Goal: Task Accomplishment & Management: Use online tool/utility

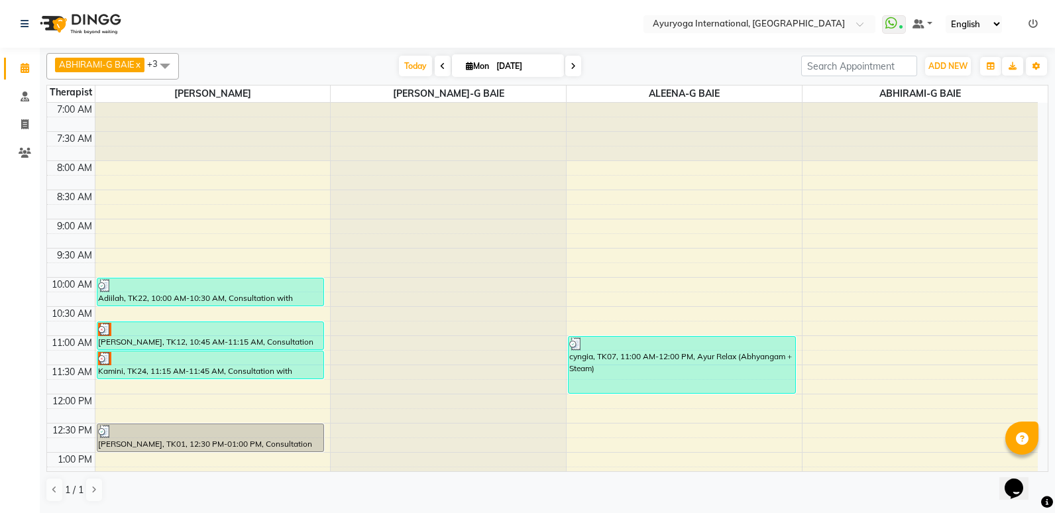
scroll to position [394, 0]
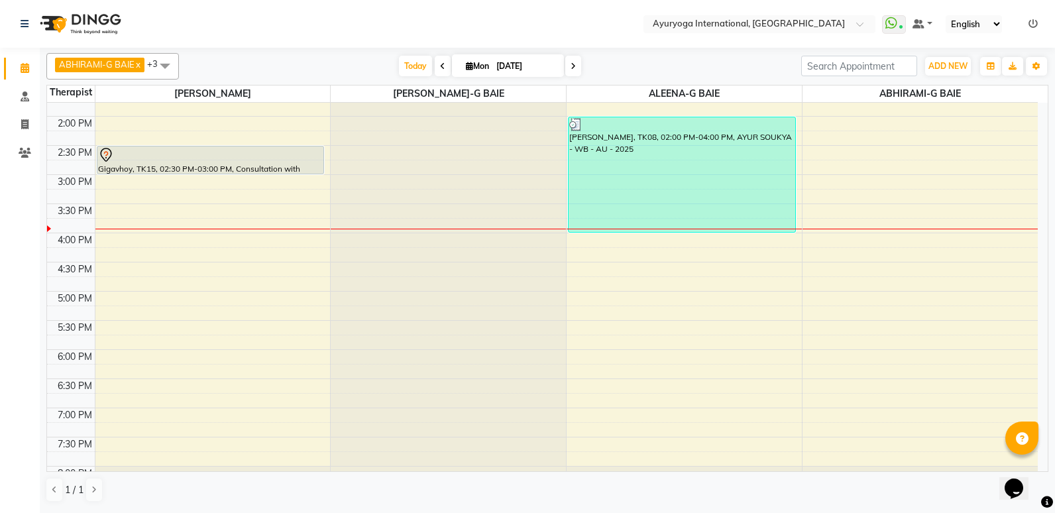
click at [677, 238] on div "7:00 AM 7:30 AM 8:00 AM 8:30 AM 9:00 AM 9:30 AM 10:00 AM 10:30 AM 11:00 AM 11:3…" at bounding box center [542, 116] width 991 height 816
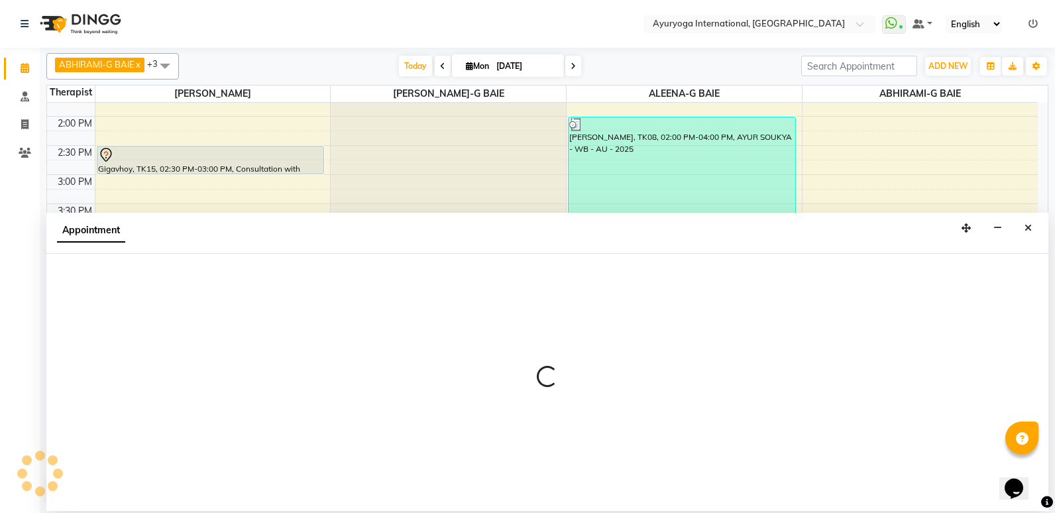
select select "80876"
select select "960"
select select "tentative"
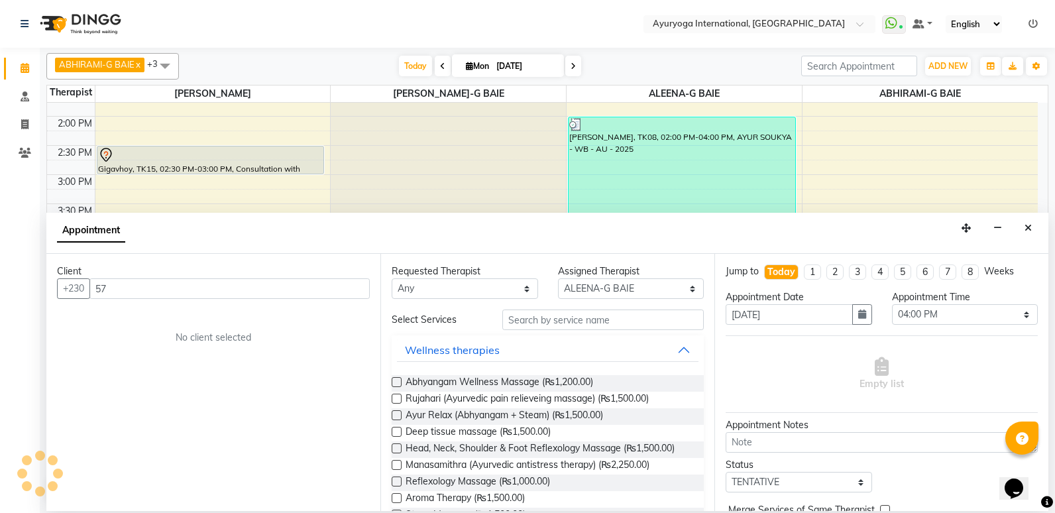
type input "5"
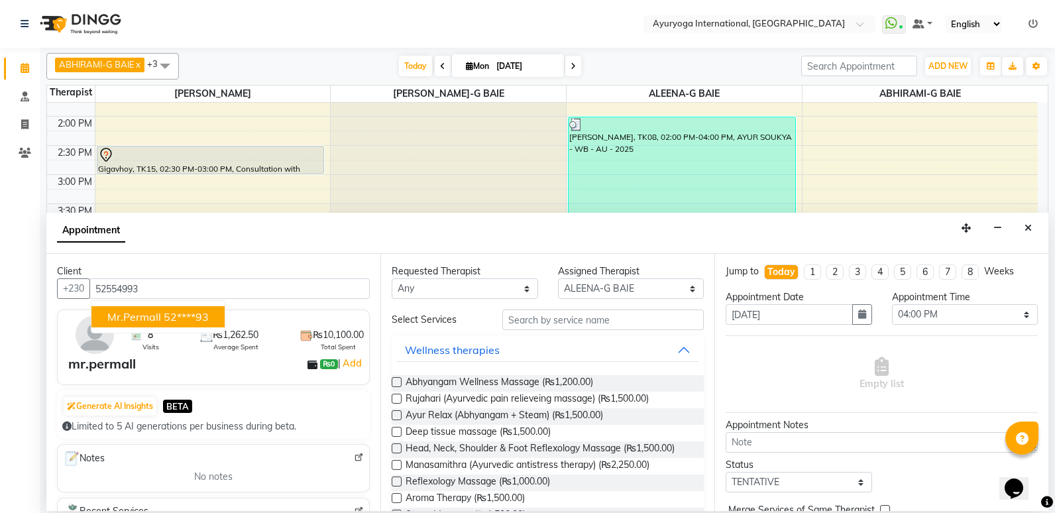
type input "52554993"
click at [326, 392] on div "Generate AI Insights BETA Limited to 5 AI generations per business during beta." at bounding box center [213, 414] width 313 height 48
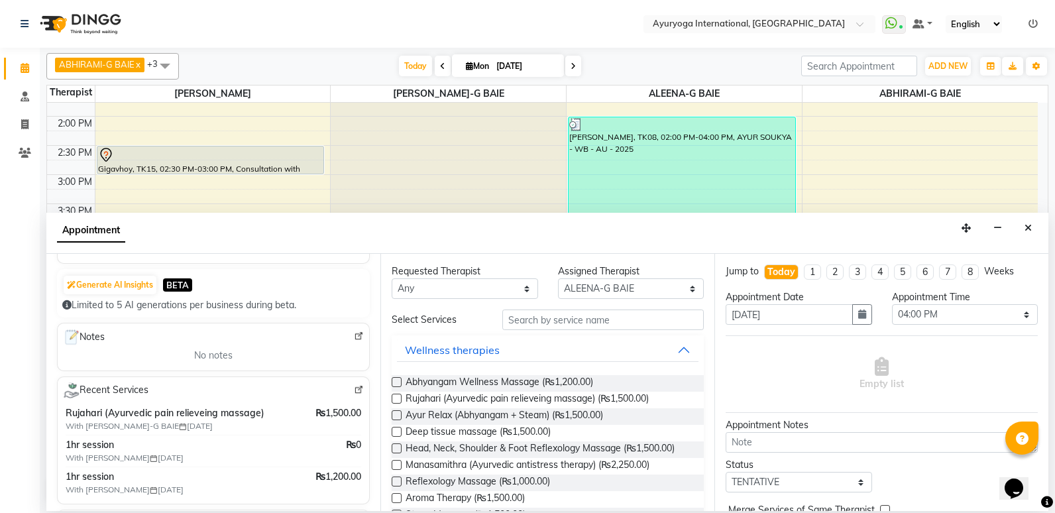
scroll to position [121, 0]
click at [1027, 224] on icon "Close" at bounding box center [1028, 227] width 7 height 9
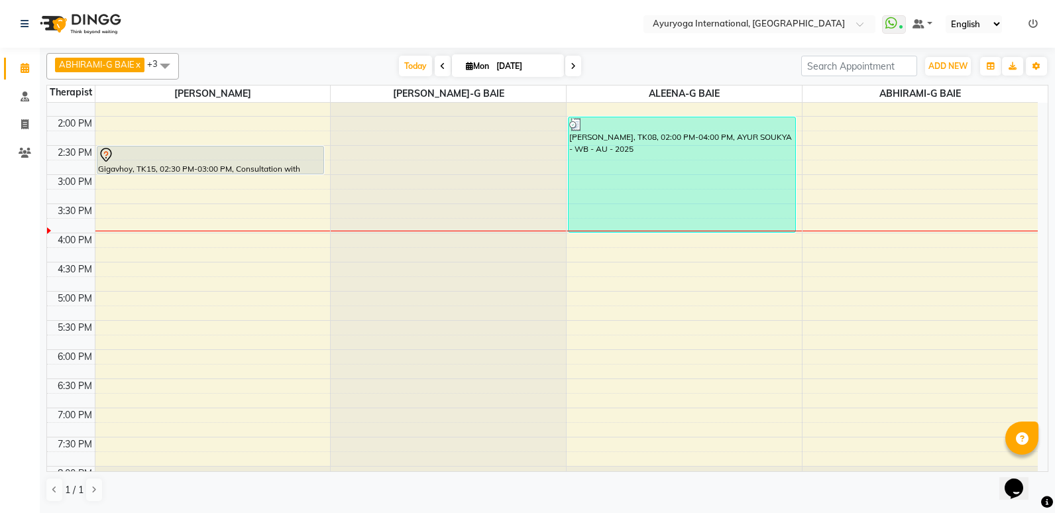
click at [571, 70] on icon at bounding box center [573, 66] width 5 height 8
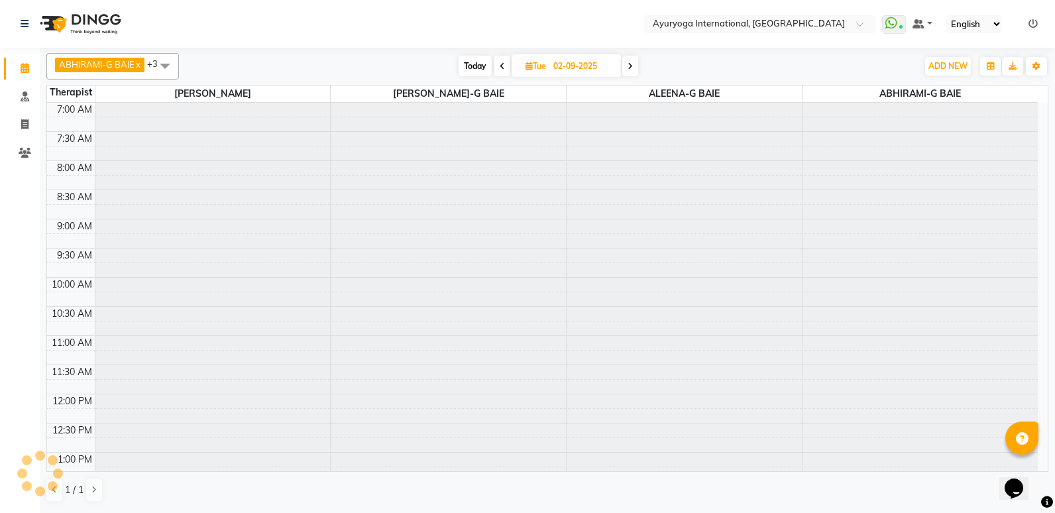
scroll to position [447, 0]
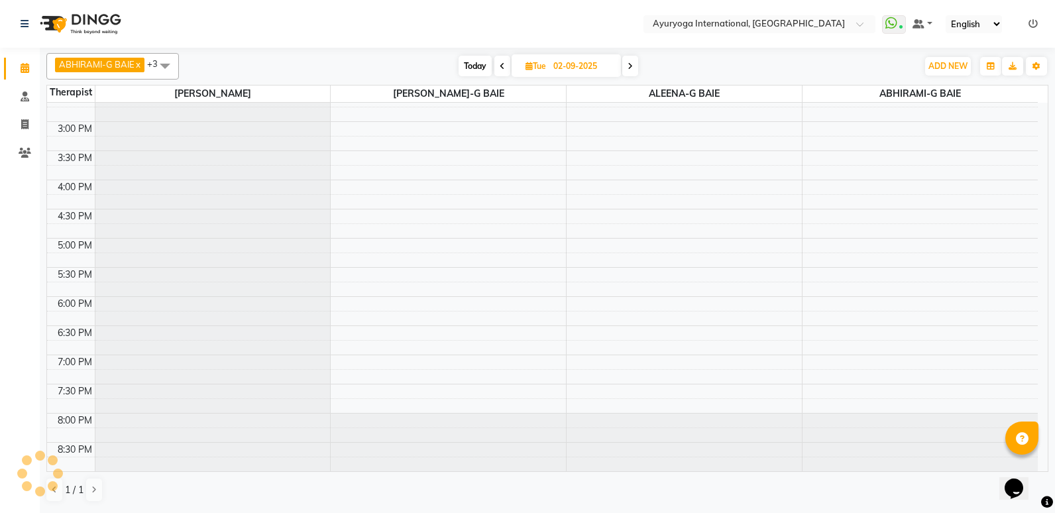
click at [629, 64] on icon at bounding box center [630, 66] width 5 height 8
type input "[DATE]"
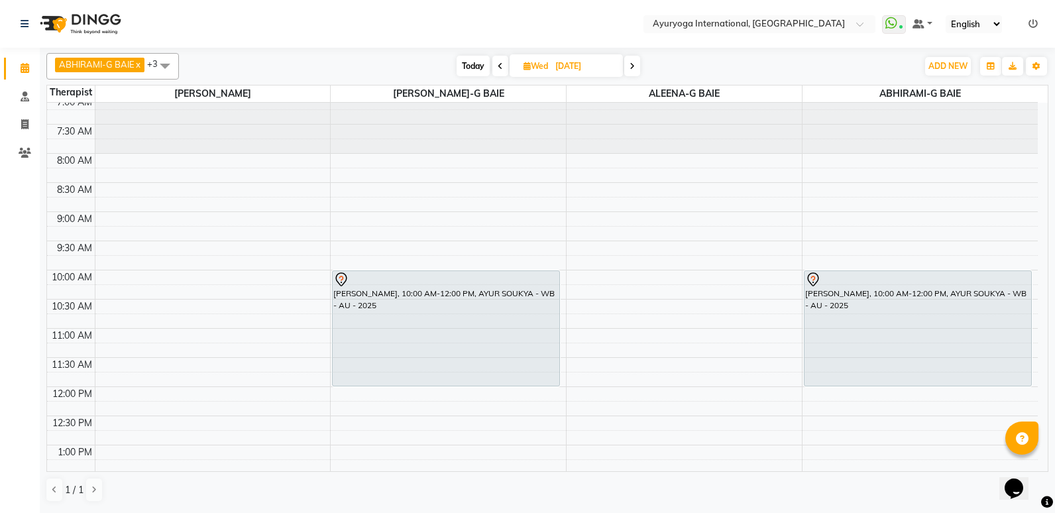
scroll to position [0, 0]
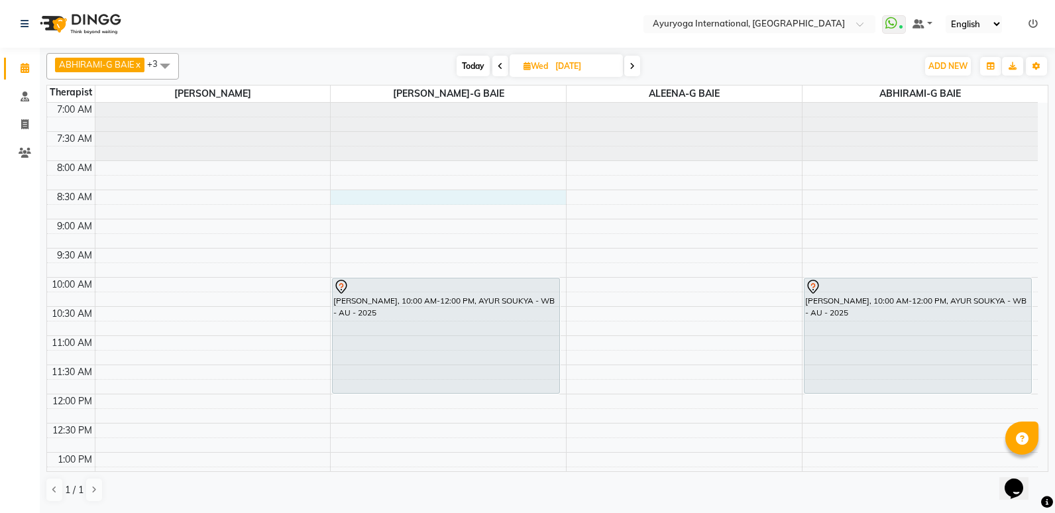
click at [370, 198] on div "7:00 AM 7:30 AM 8:00 AM 8:30 AM 9:00 AM 9:30 AM 10:00 AM 10:30 AM 11:00 AM 11:3…" at bounding box center [542, 511] width 991 height 816
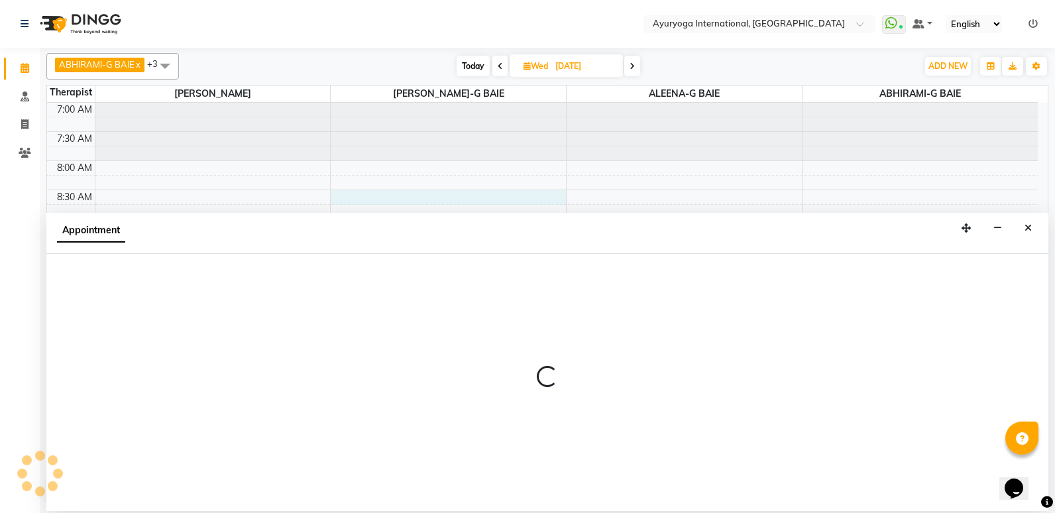
select select "77770"
select select "510"
select select "tentative"
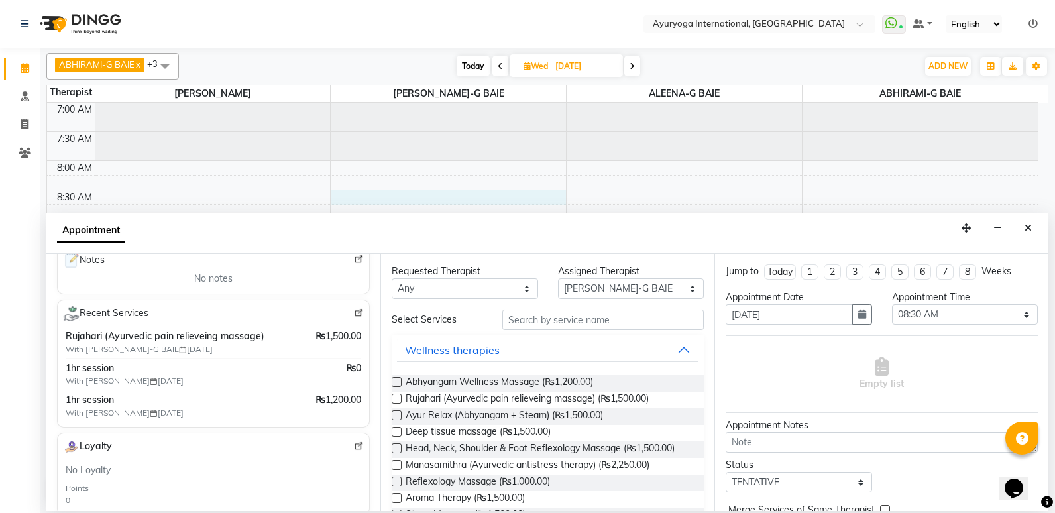
scroll to position [199, 0]
type input "52554993"
click at [482, 414] on span "Ayur Relax (Abhyangam + Steam) (₨1,500.00)" at bounding box center [505, 416] width 198 height 17
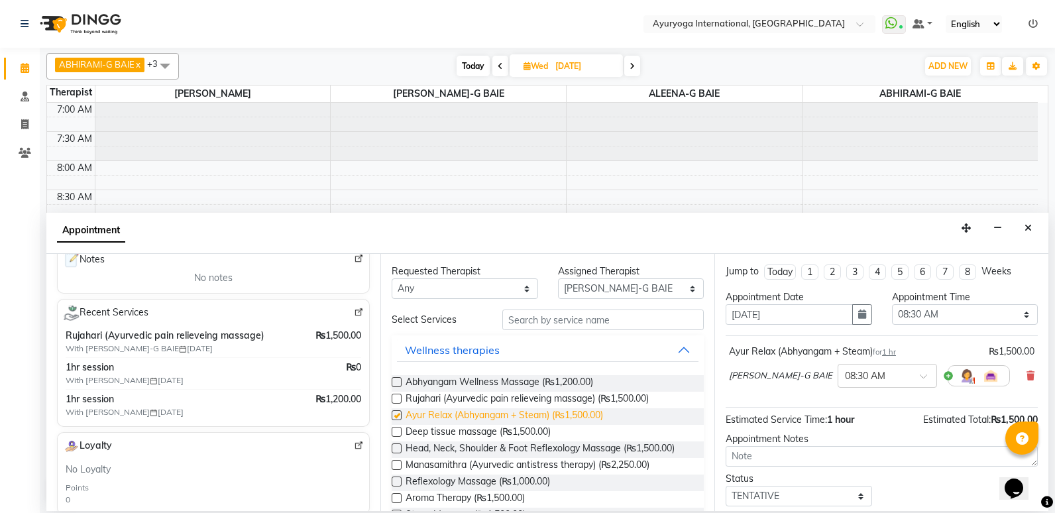
checkbox input "false"
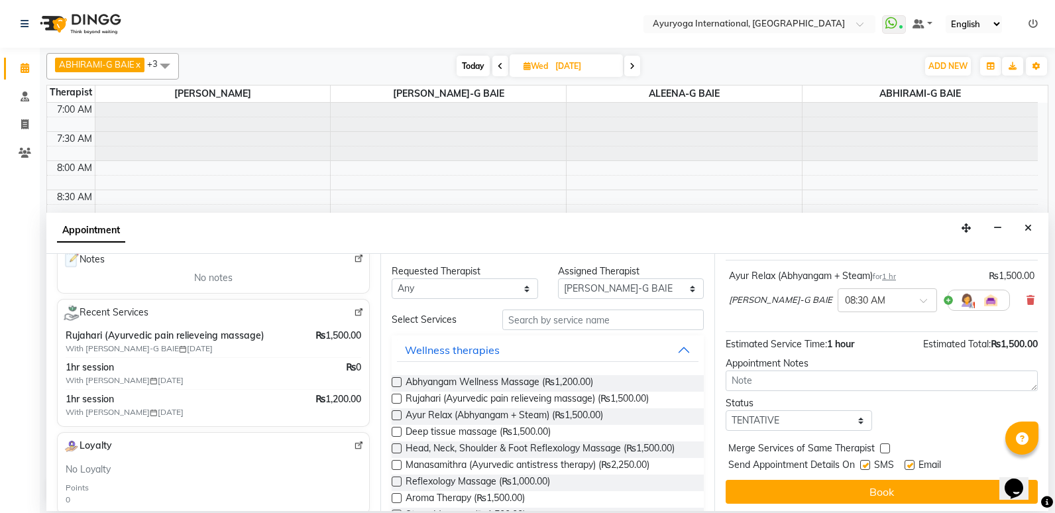
scroll to position [79, 0]
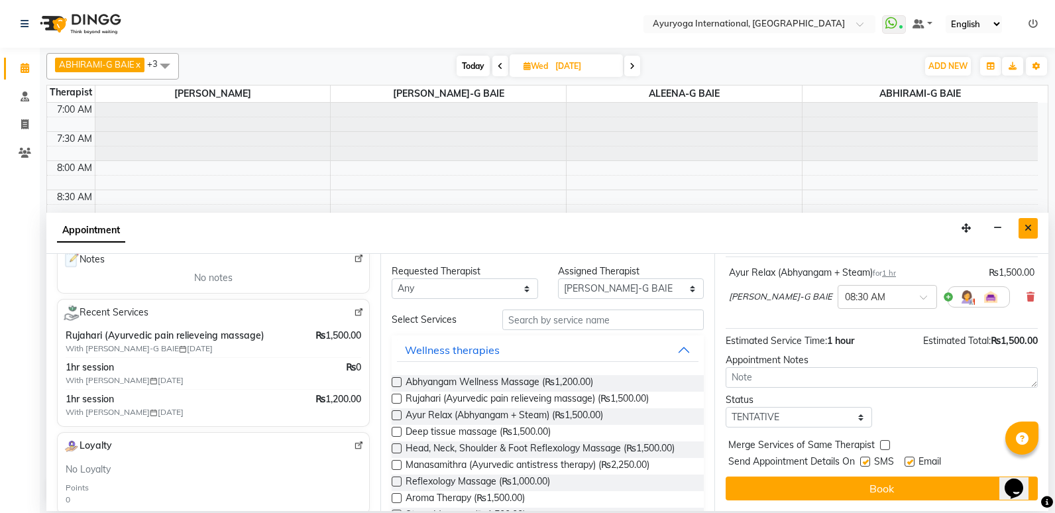
click at [1027, 231] on icon "Close" at bounding box center [1028, 227] width 7 height 9
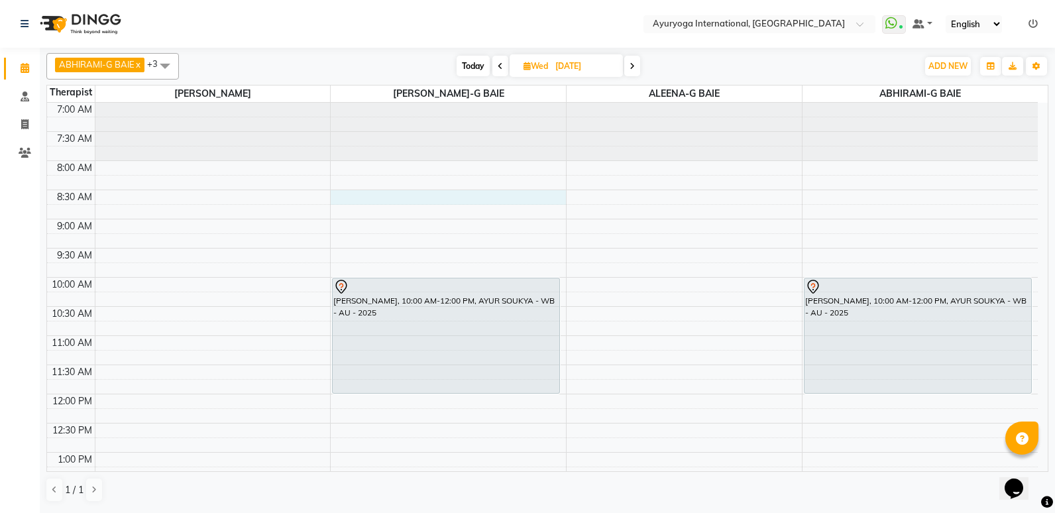
click at [413, 203] on div "7:00 AM 7:30 AM 8:00 AM 8:30 AM 9:00 AM 9:30 AM 10:00 AM 10:30 AM 11:00 AM 11:3…" at bounding box center [542, 511] width 991 height 816
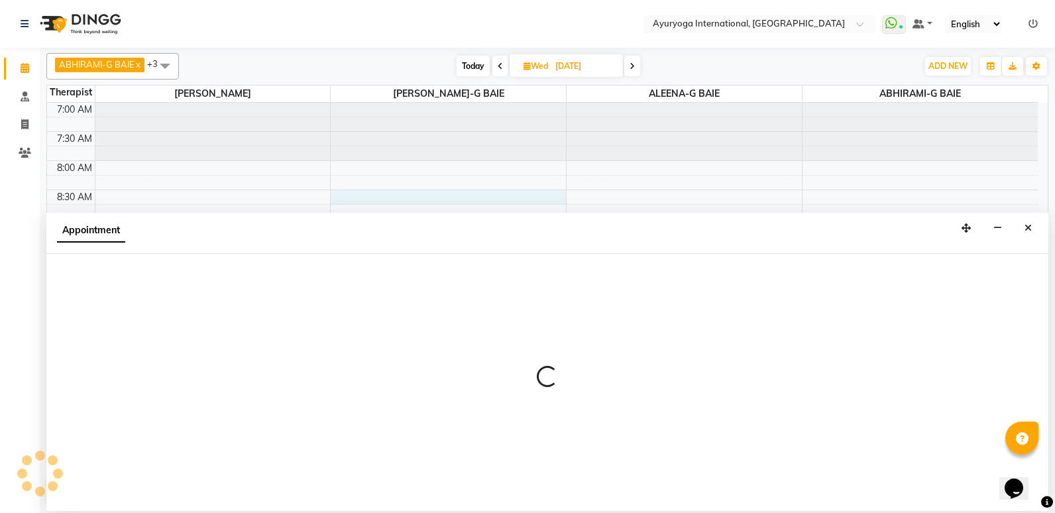
select select "77770"
select select "tentative"
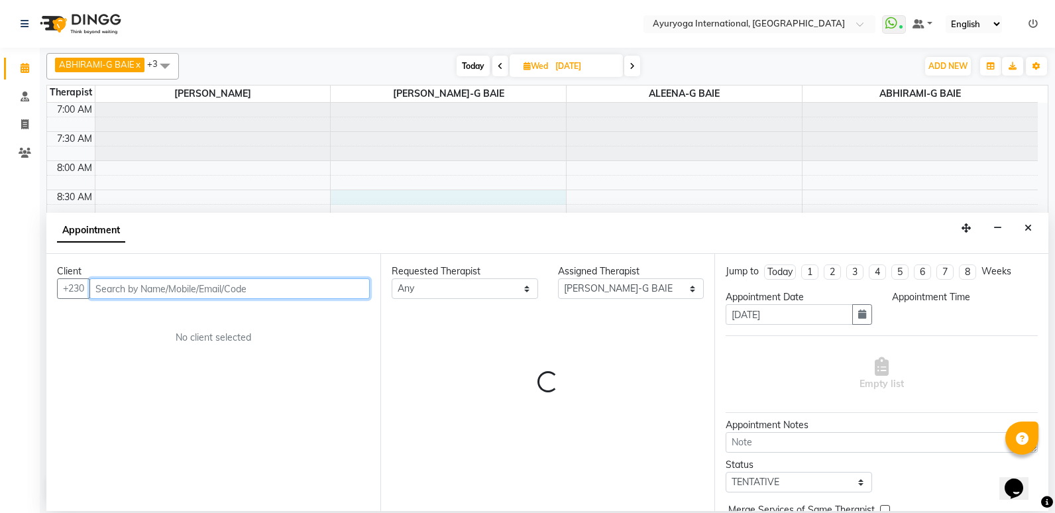
select select "510"
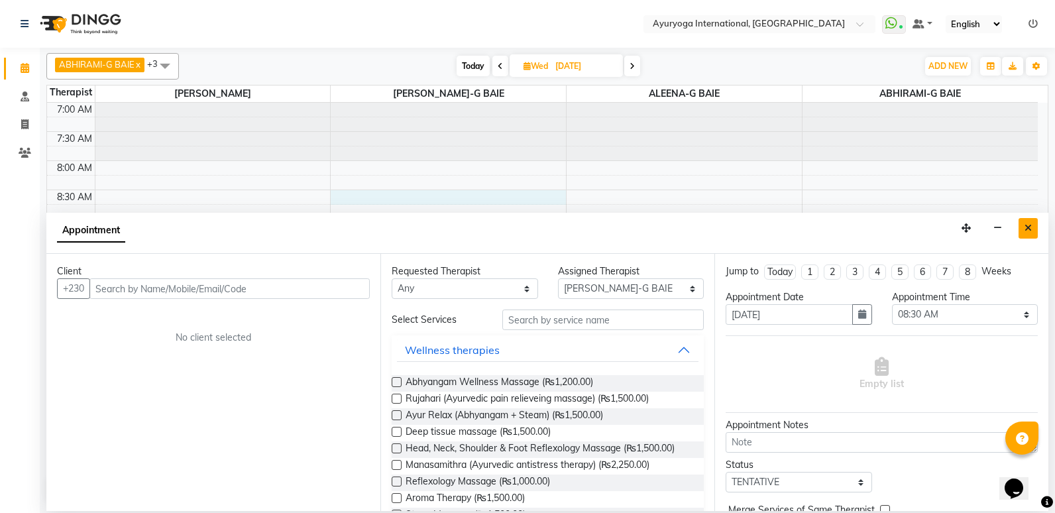
click at [1029, 231] on icon "Close" at bounding box center [1028, 227] width 7 height 9
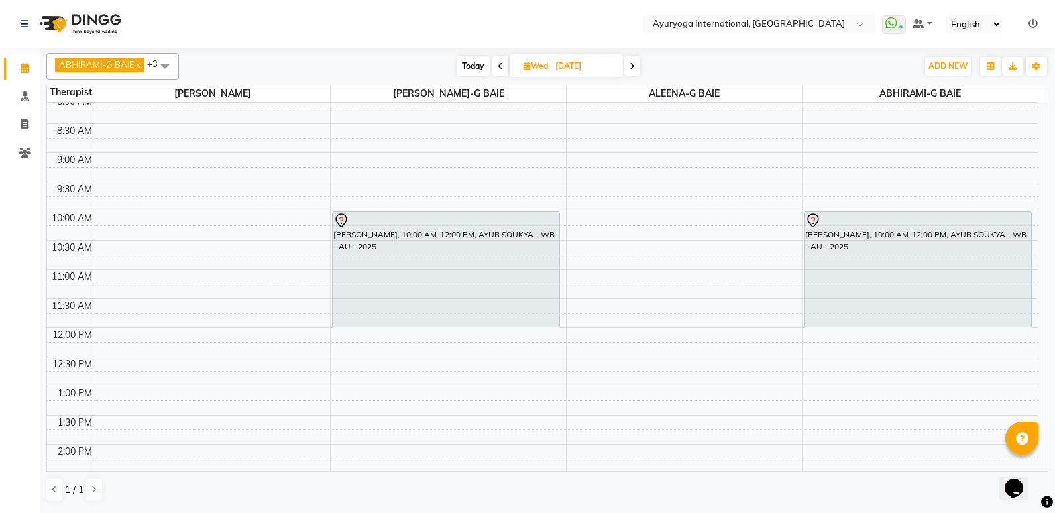
scroll to position [0, 0]
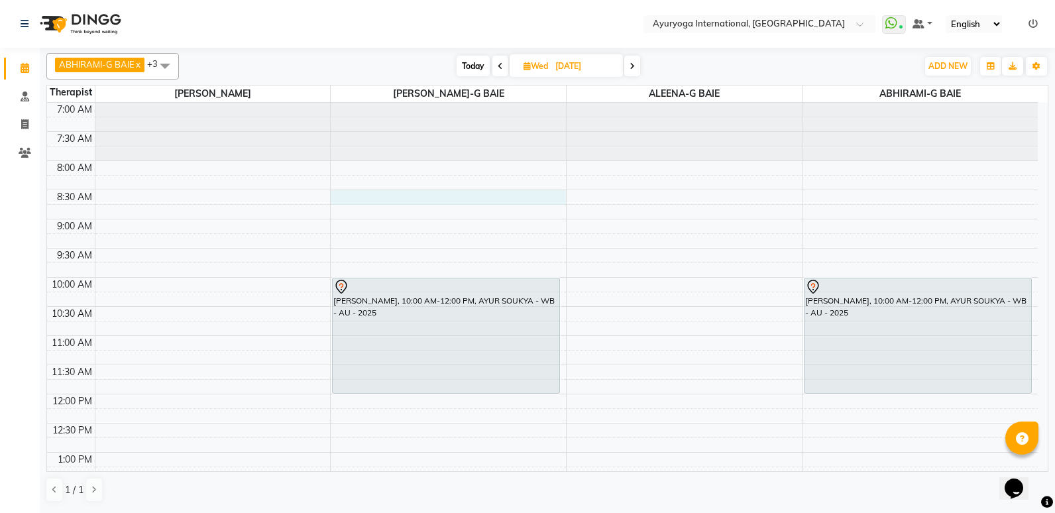
click at [457, 202] on div "7:00 AM 7:30 AM 8:00 AM 8:30 AM 9:00 AM 9:30 AM 10:00 AM 10:30 AM 11:00 AM 11:3…" at bounding box center [542, 511] width 991 height 816
select select "77770"
select select "tentative"
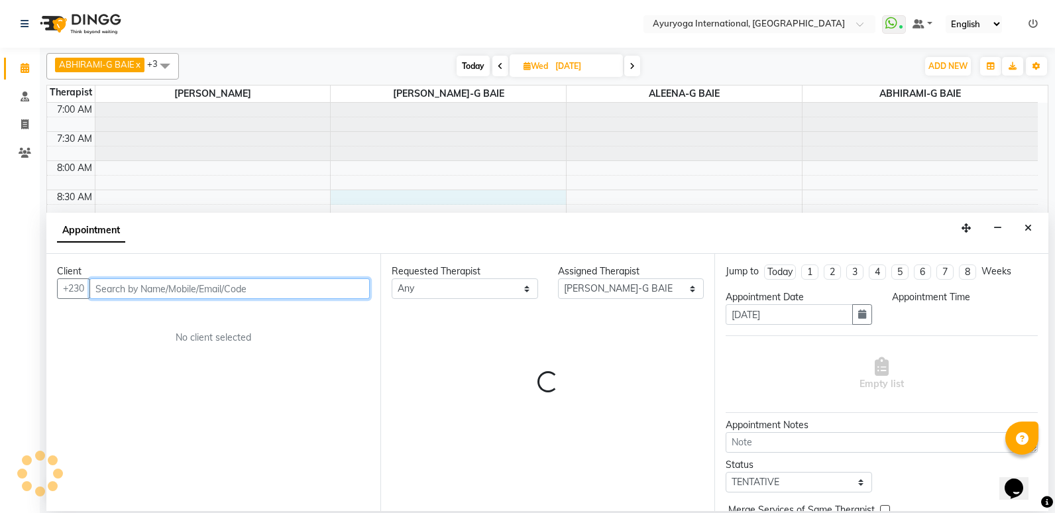
select select "510"
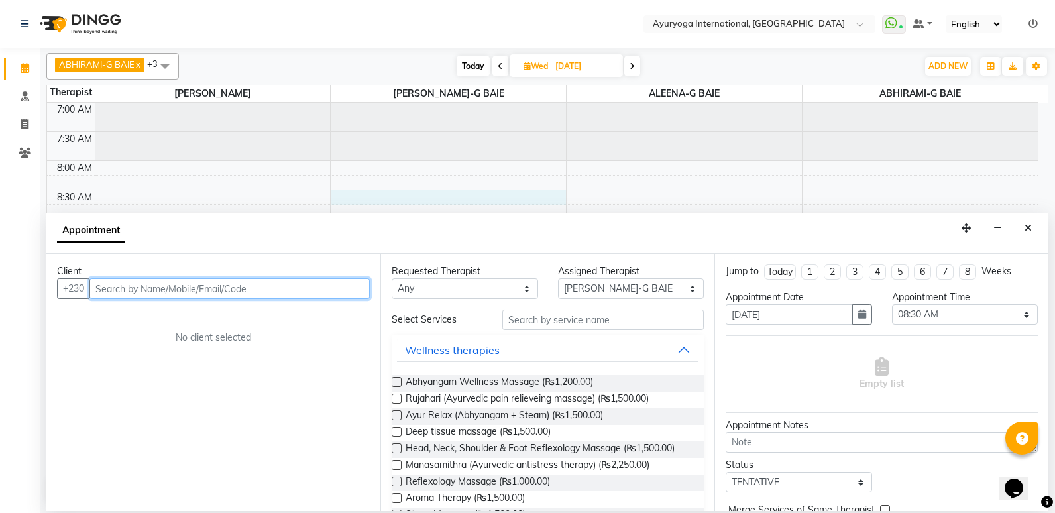
click at [346, 286] on input "text" at bounding box center [229, 288] width 280 height 21
type input "p"
click at [230, 291] on input "mr" at bounding box center [229, 288] width 280 height 21
click at [168, 288] on input "mr" at bounding box center [229, 288] width 280 height 21
type input "m"
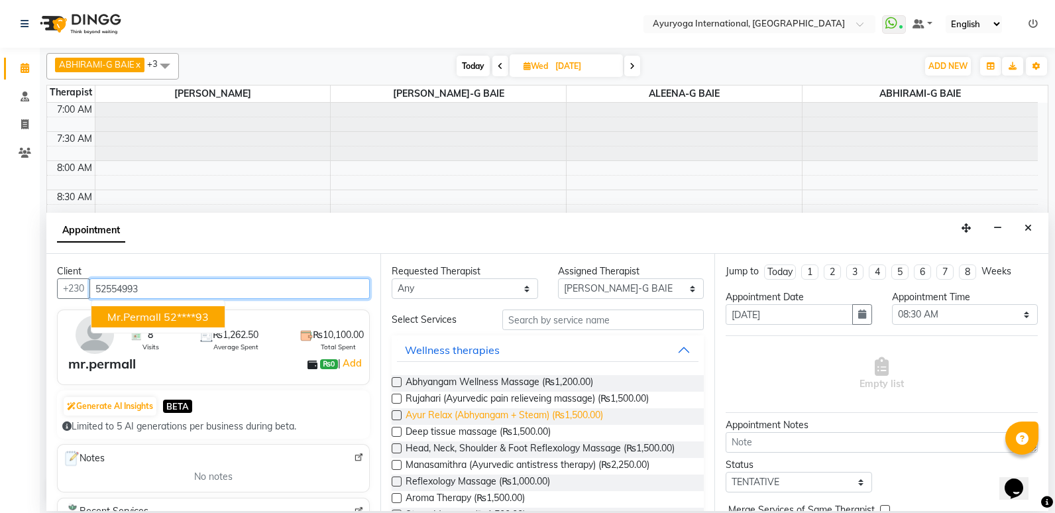
type input "52554993"
click at [526, 412] on span "Ayur Relax (Abhyangam + Steam) (₨1,500.00)" at bounding box center [505, 416] width 198 height 17
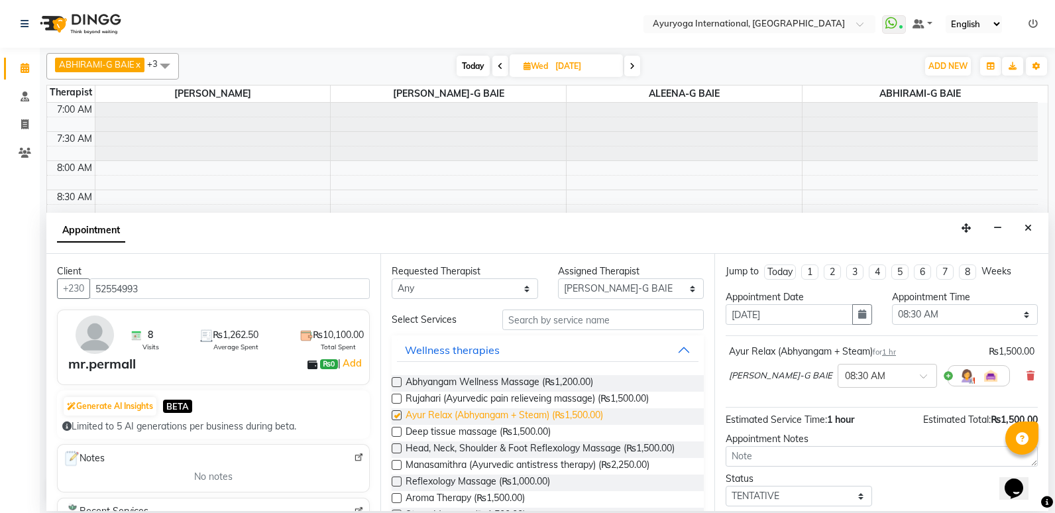
checkbox input "false"
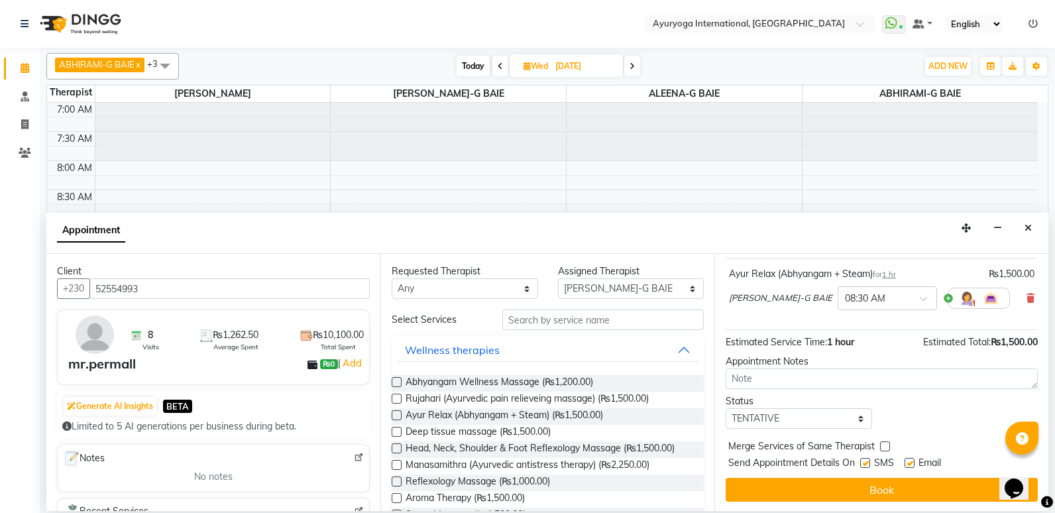
scroll to position [79, 0]
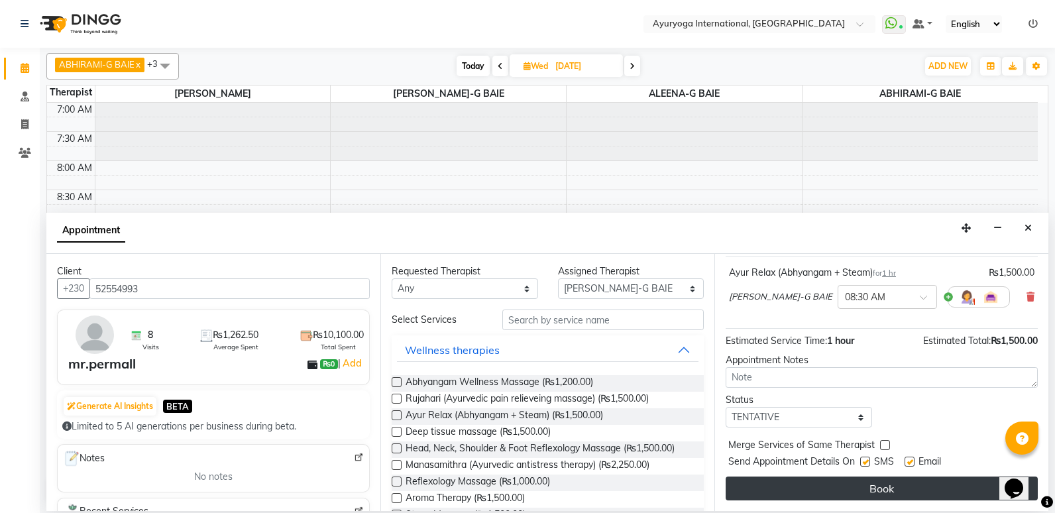
click at [894, 492] on button "Book" at bounding box center [882, 489] width 312 height 24
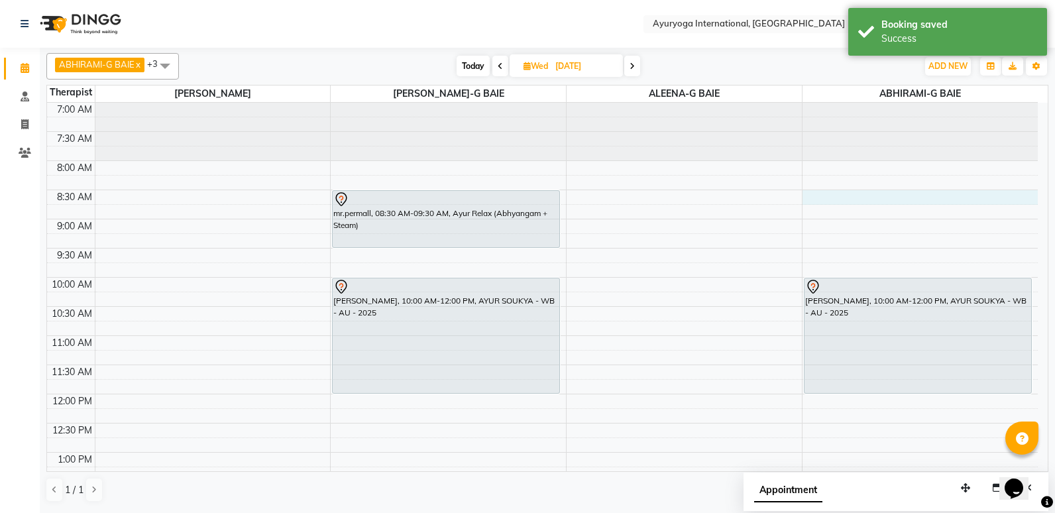
click at [830, 199] on div "7:00 AM 7:30 AM 8:00 AM 8:30 AM 9:00 AM 9:30 AM 10:00 AM 10:30 AM 11:00 AM 11:3…" at bounding box center [542, 511] width 991 height 816
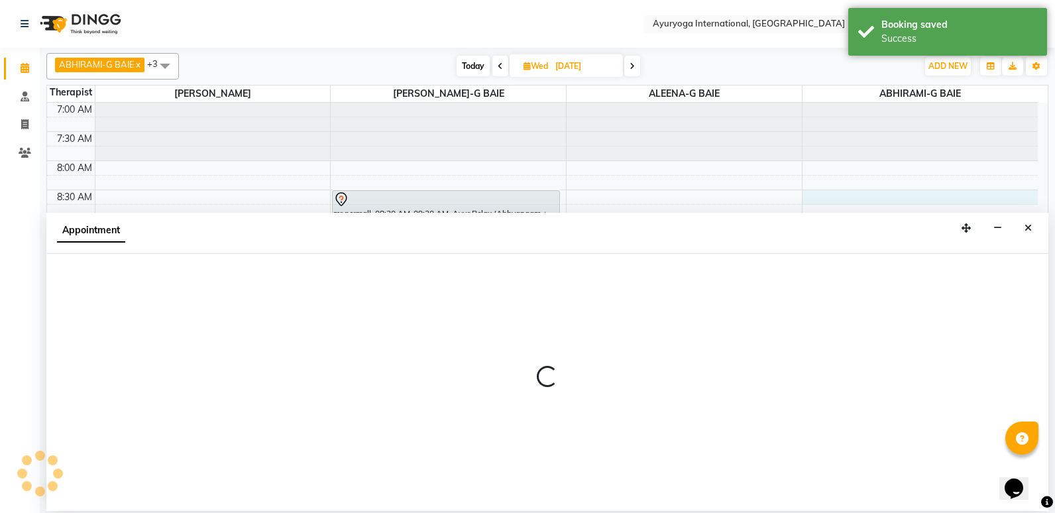
select select "70418"
select select "510"
select select "tentative"
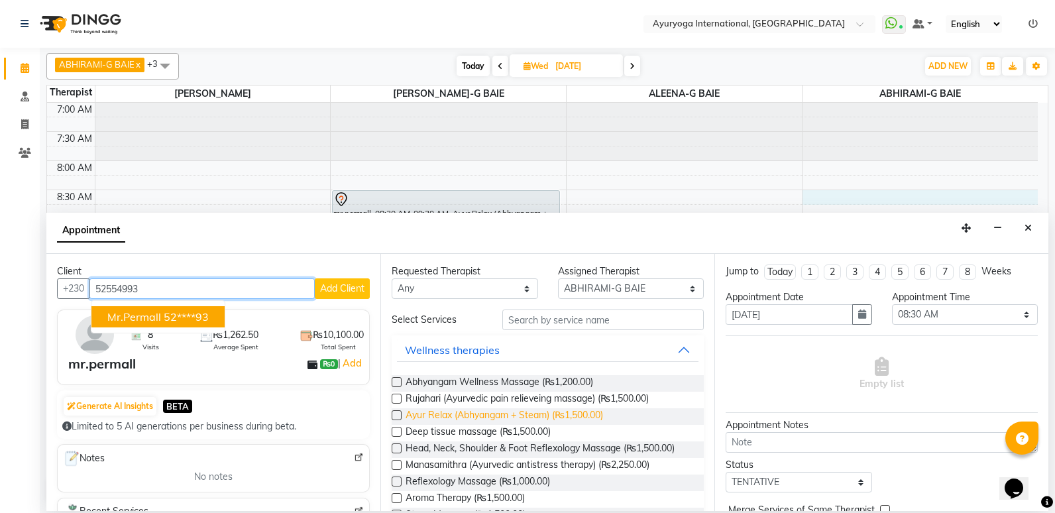
type input "52554993"
click at [554, 414] on span "Ayur Relax (Abhyangam + Steam) (₨1,500.00)" at bounding box center [505, 416] width 198 height 17
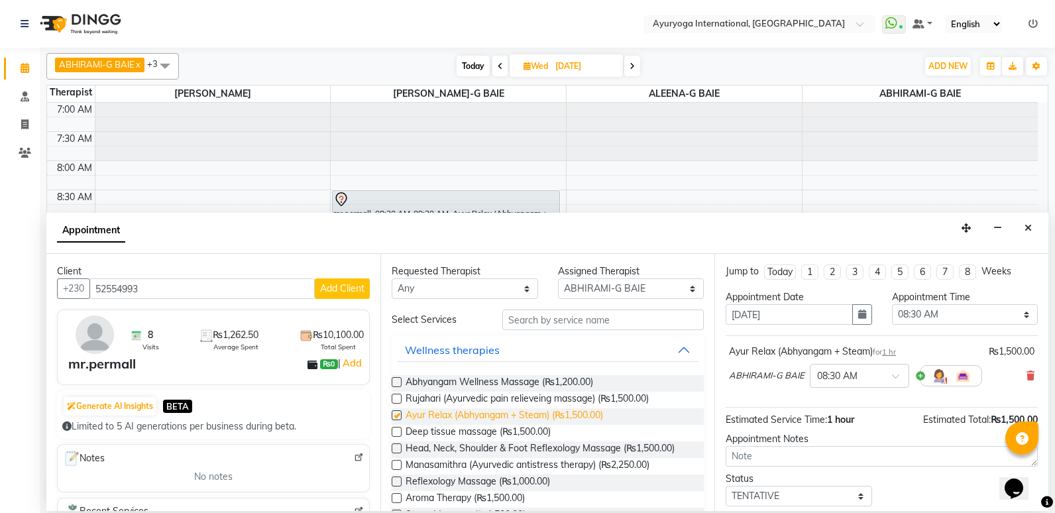
checkbox input "false"
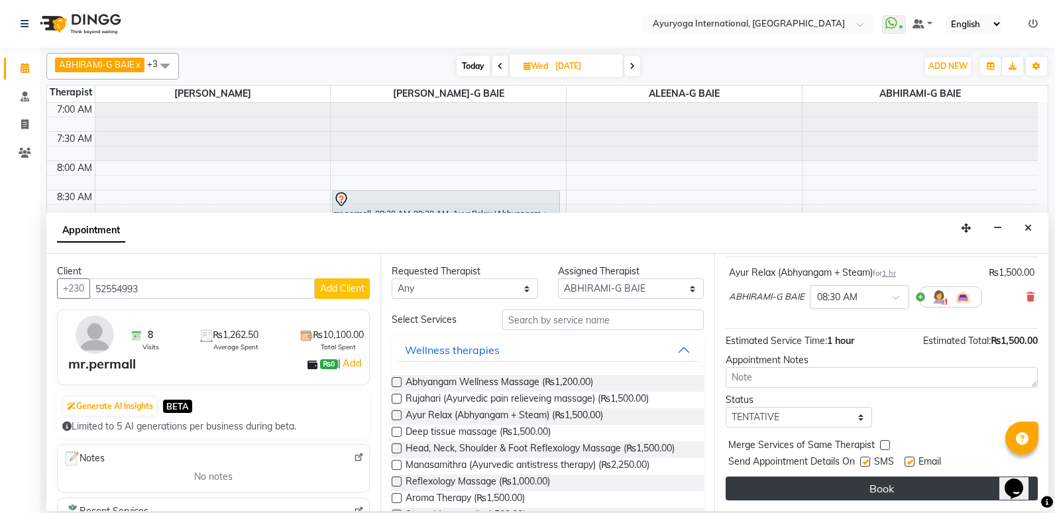
click at [881, 494] on button "Book" at bounding box center [882, 489] width 312 height 24
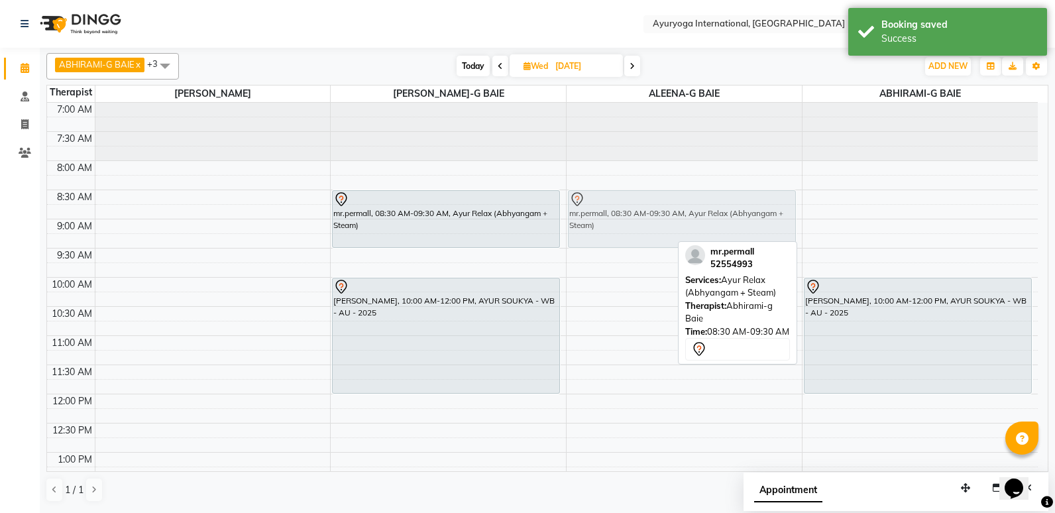
drag, startPoint x: 874, startPoint y: 208, endPoint x: 750, endPoint y: 207, distance: 123.9
click at [750, 207] on tr "mr.permall, 08:30 AM-09:30 AM, Ayur Relax (Abhyangam + Steam) [PERSON_NAME], 10…" at bounding box center [542, 511] width 991 height 816
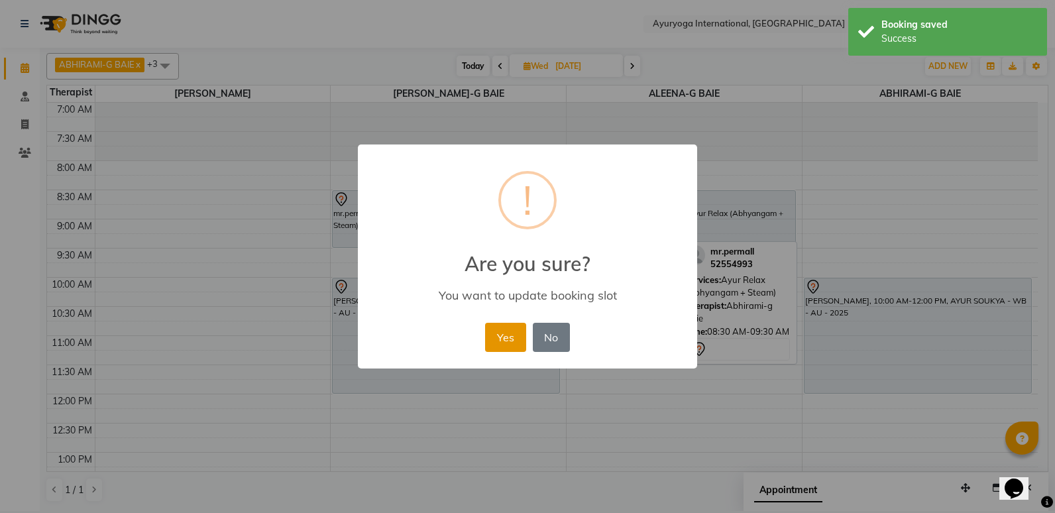
click at [508, 337] on button "Yes" at bounding box center [505, 337] width 40 height 29
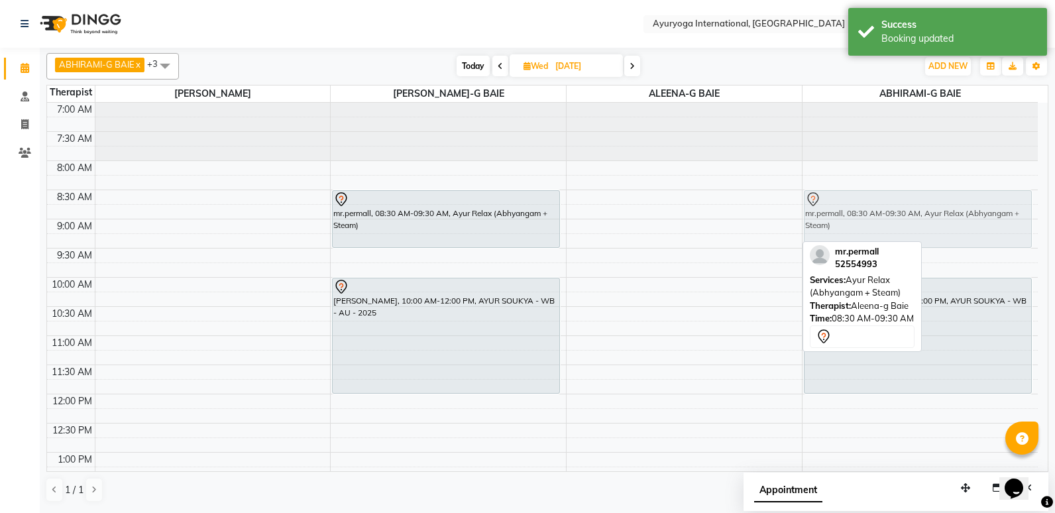
drag, startPoint x: 672, startPoint y: 231, endPoint x: 854, endPoint y: 228, distance: 182.3
click at [854, 228] on tr "mr.permall, 08:30 AM-09:30 AM, Ayur Relax (Abhyangam + Steam) [PERSON_NAME], 10…" at bounding box center [542, 511] width 991 height 816
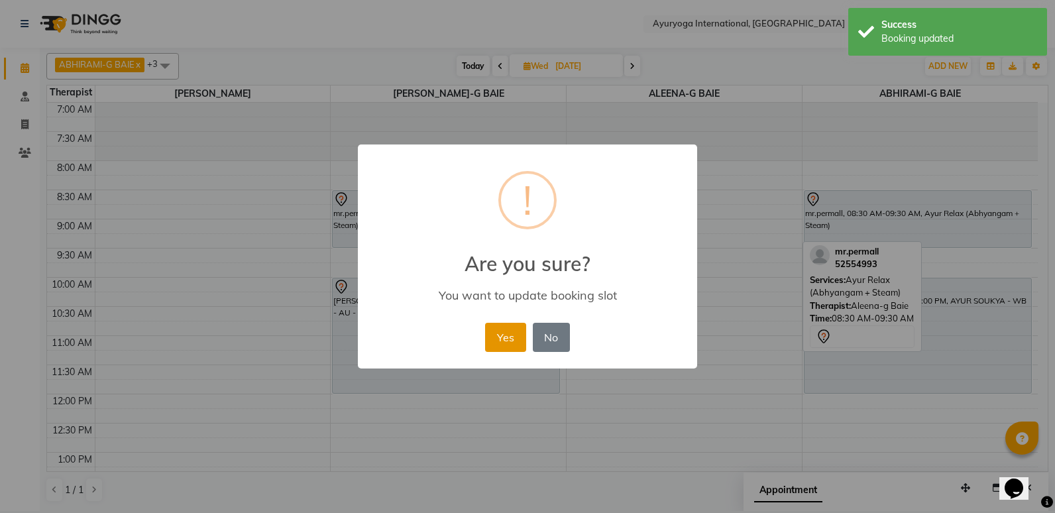
click at [508, 334] on button "Yes" at bounding box center [505, 337] width 40 height 29
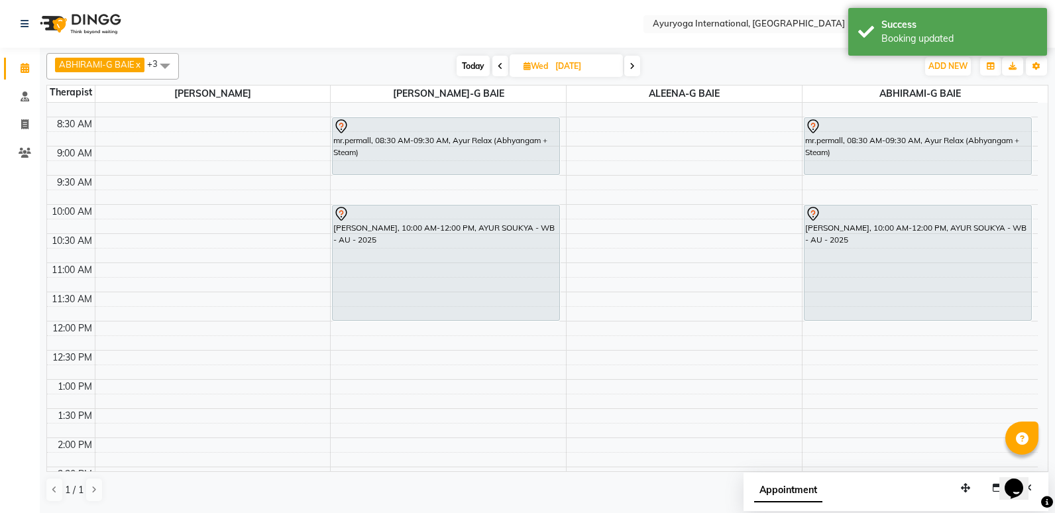
scroll to position [0, 0]
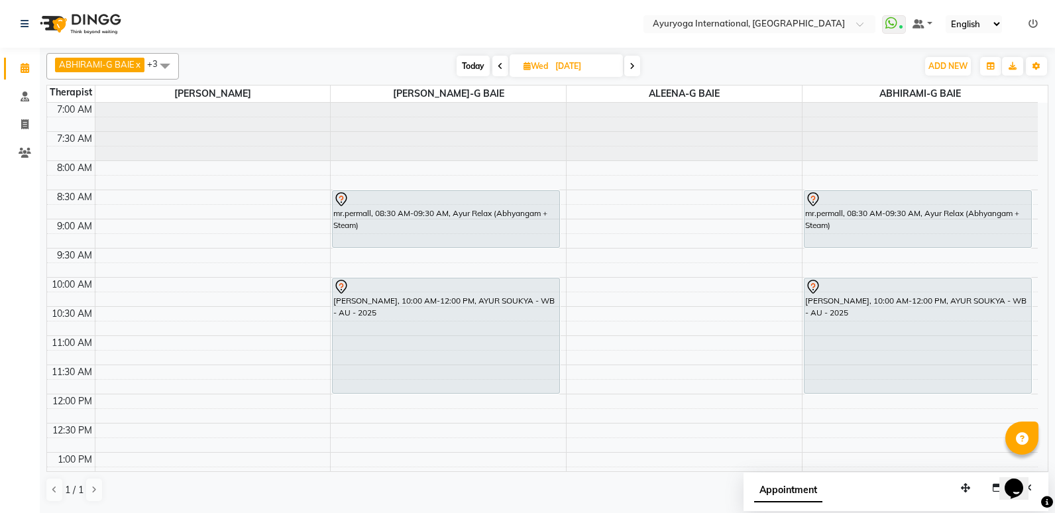
click at [498, 66] on icon at bounding box center [500, 66] width 5 height 8
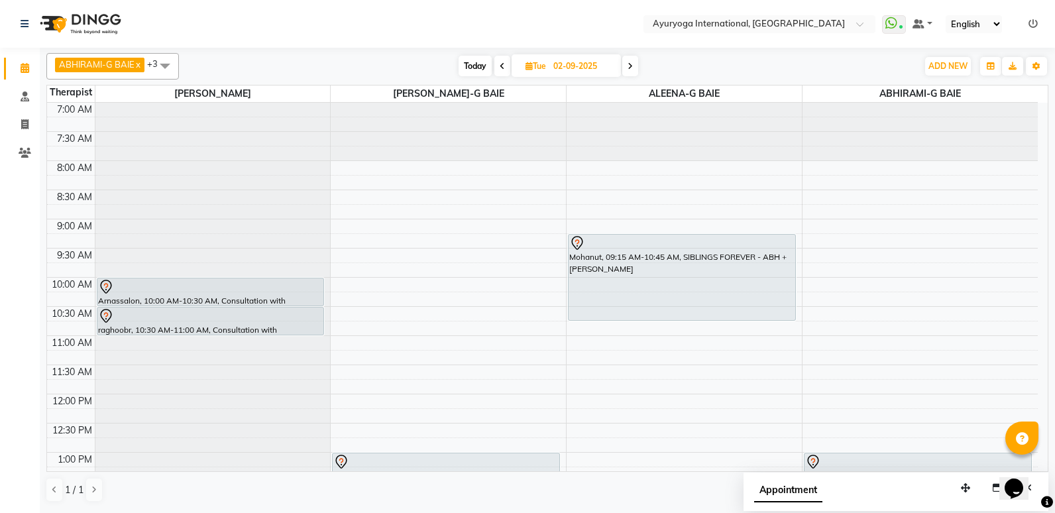
click at [477, 64] on span "Today" at bounding box center [475, 66] width 33 height 21
type input "[DATE]"
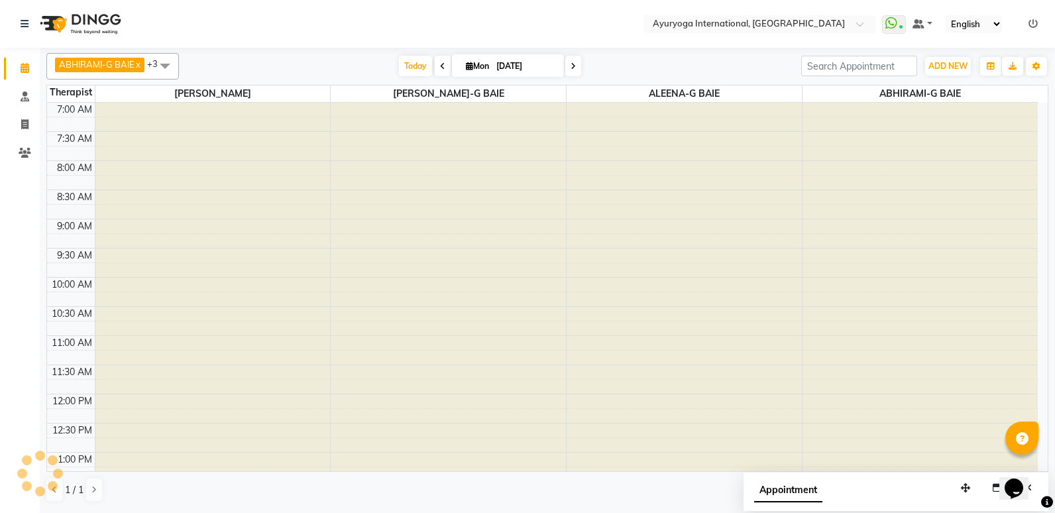
scroll to position [447, 0]
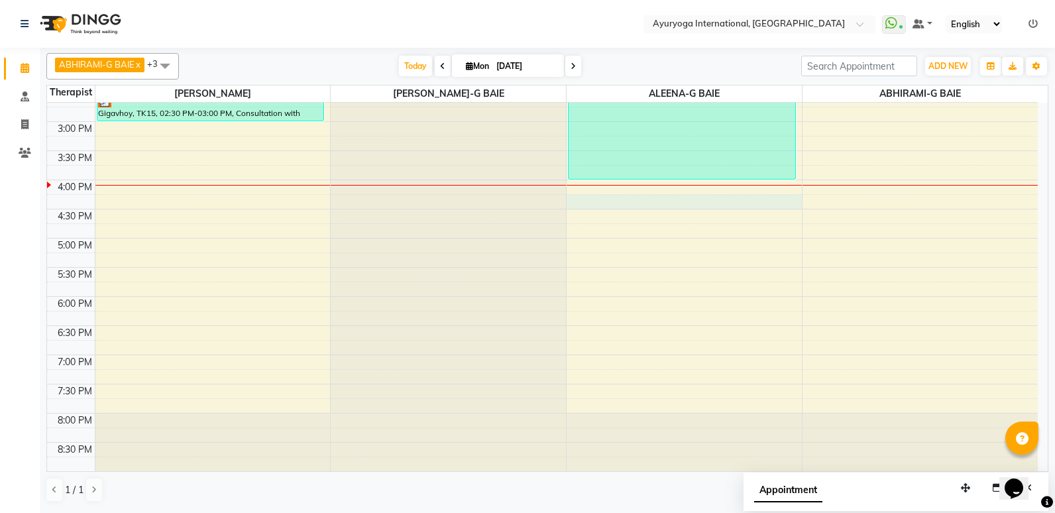
click at [583, 199] on div "7:00 AM 7:30 AM 8:00 AM 8:30 AM 9:00 AM 9:30 AM 10:00 AM 10:30 AM 11:00 AM 11:3…" at bounding box center [542, 63] width 991 height 816
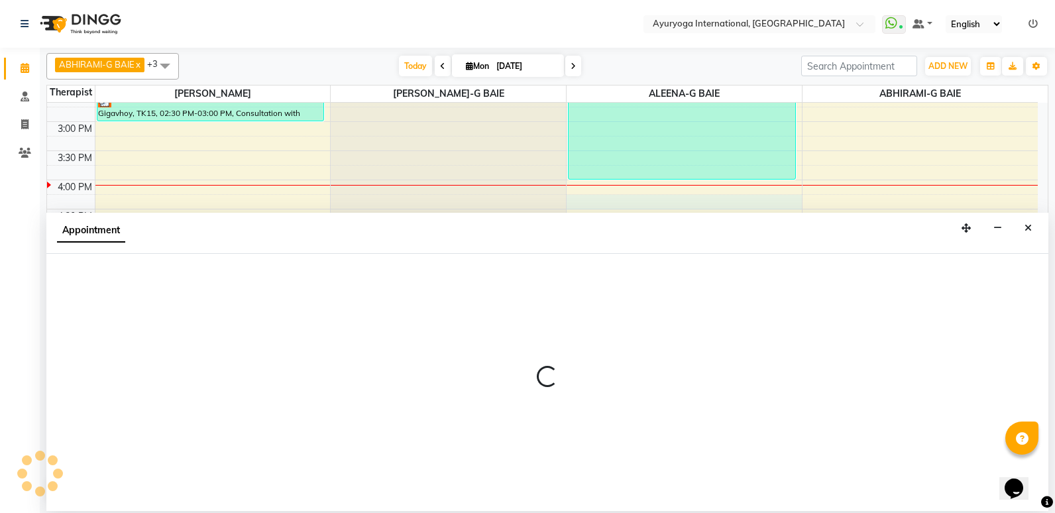
select select "80876"
select select "tentative"
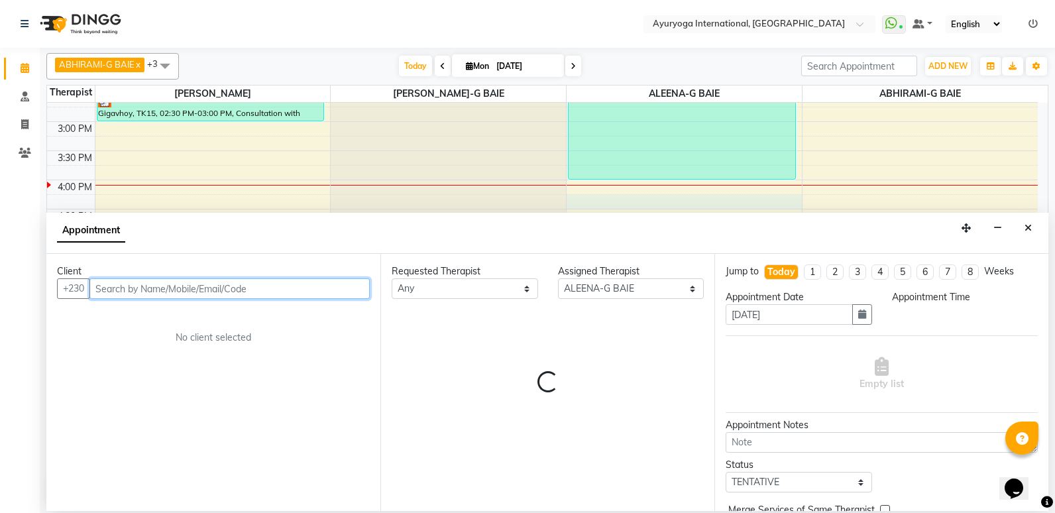
select select "975"
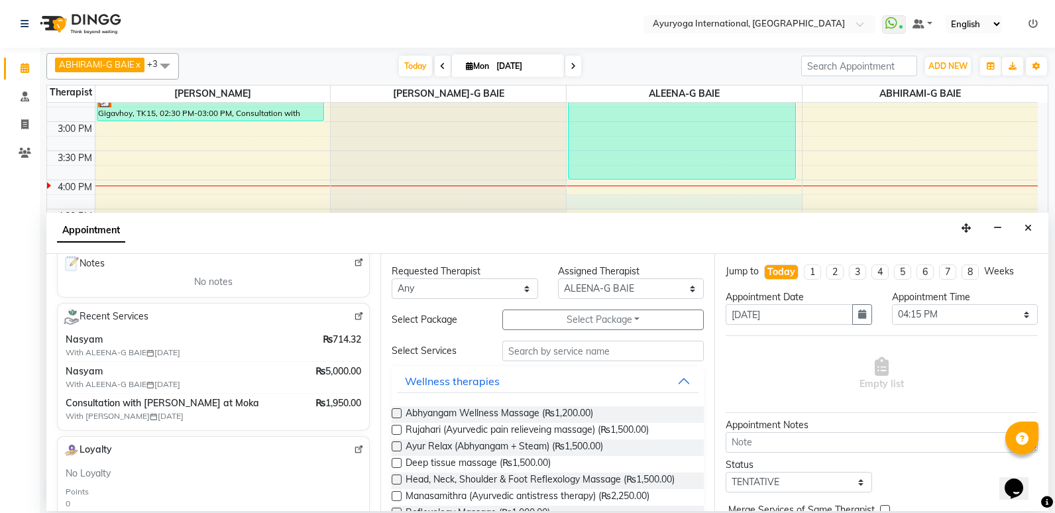
scroll to position [199, 0]
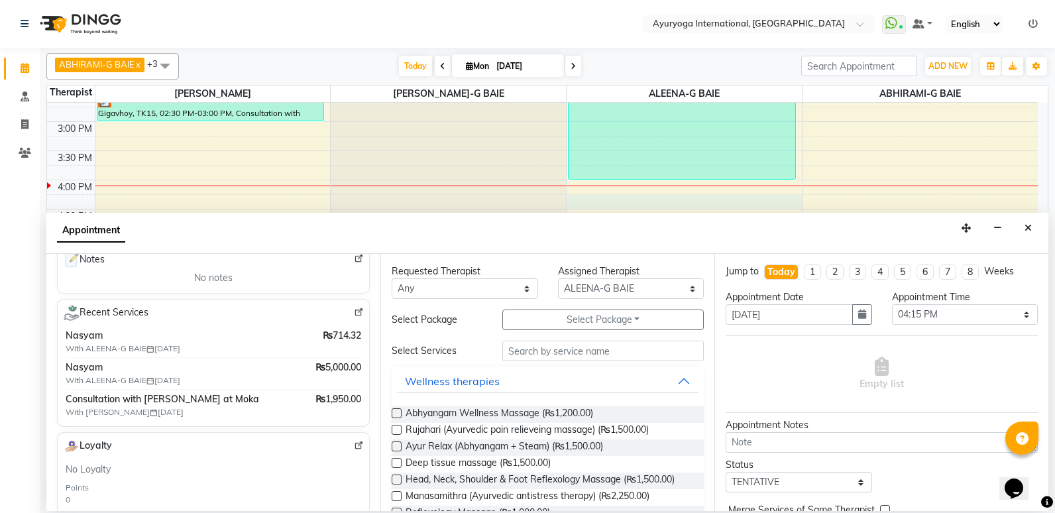
type input "57847090"
click at [304, 331] on div "Nasyam With ALEENA-G BAIE [DATE] ₨714.32" at bounding box center [214, 342] width 296 height 26
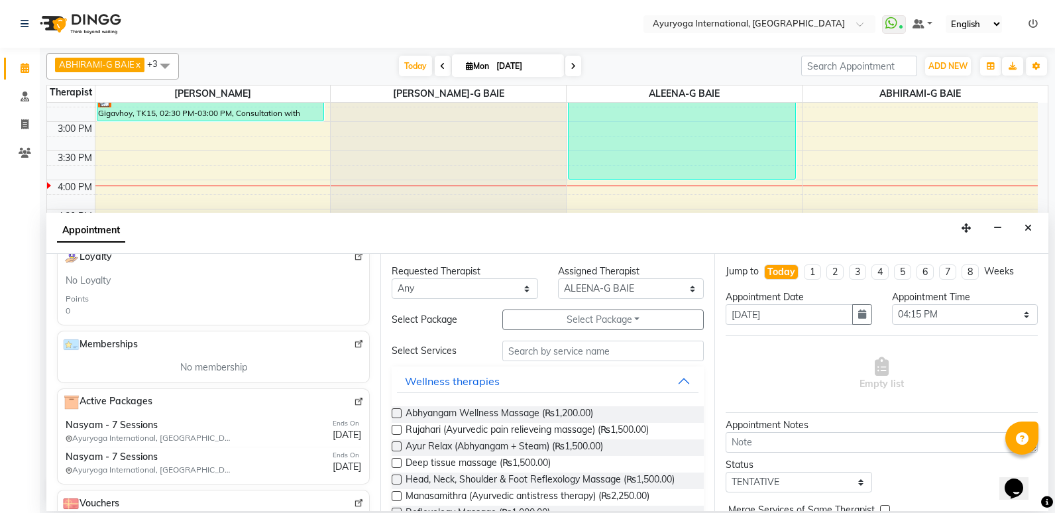
scroll to position [429, 0]
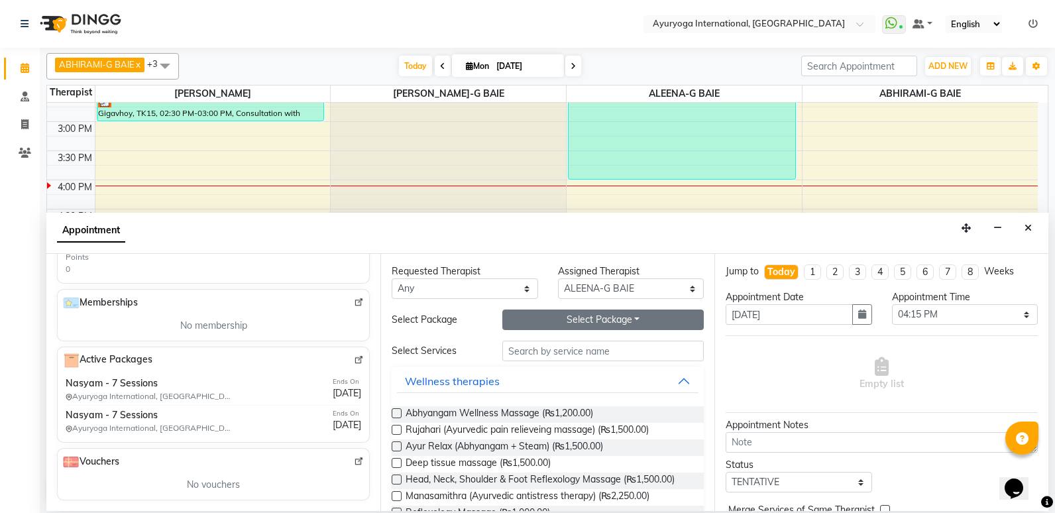
click at [627, 315] on button "Select Package Toggle Dropdown" at bounding box center [602, 320] width 201 height 21
click at [591, 350] on li "Nasyam - 7 Sessions" at bounding box center [565, 346] width 124 height 19
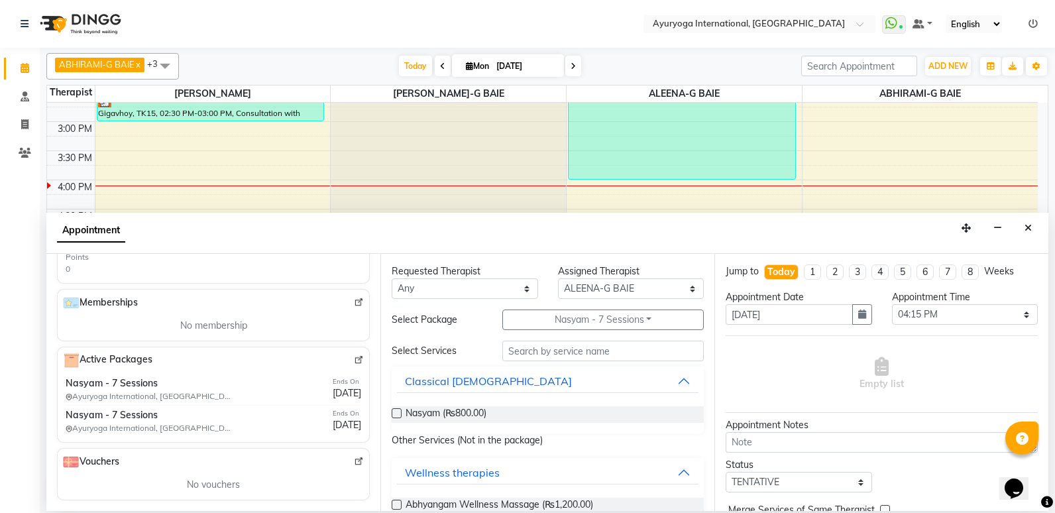
scroll to position [66, 0]
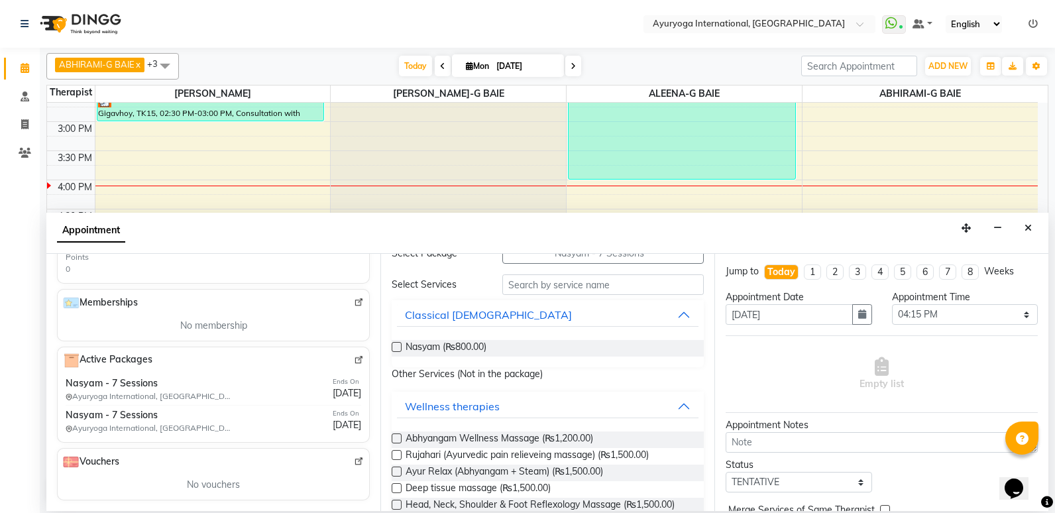
click at [536, 378] on p "Other Services (Not in the package)" at bounding box center [548, 374] width 312 height 14
click at [556, 341] on div "Nasyam (₨800.00)" at bounding box center [548, 348] width 312 height 17
click at [400, 347] on label at bounding box center [397, 347] width 10 height 10
click at [400, 347] on input "checkbox" at bounding box center [396, 348] width 9 height 9
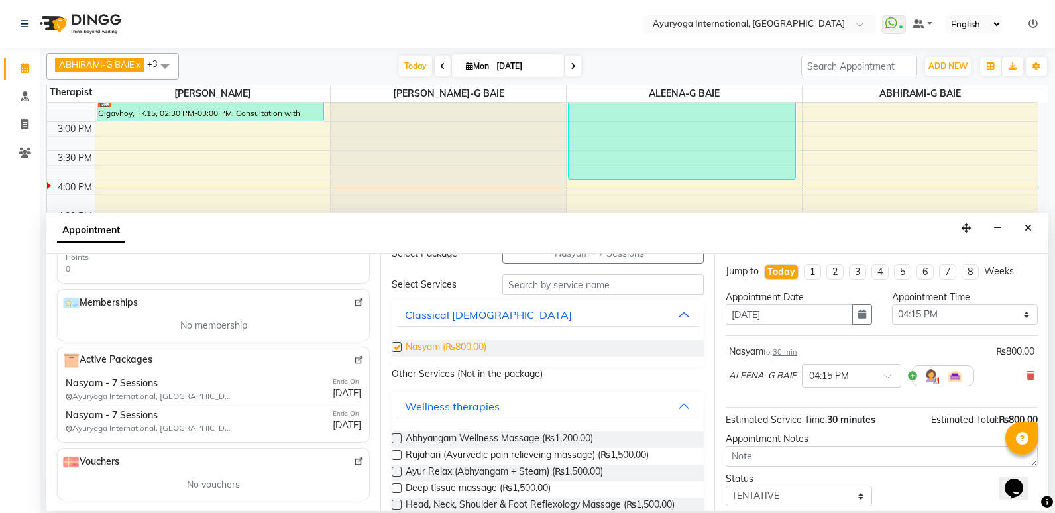
checkbox input "false"
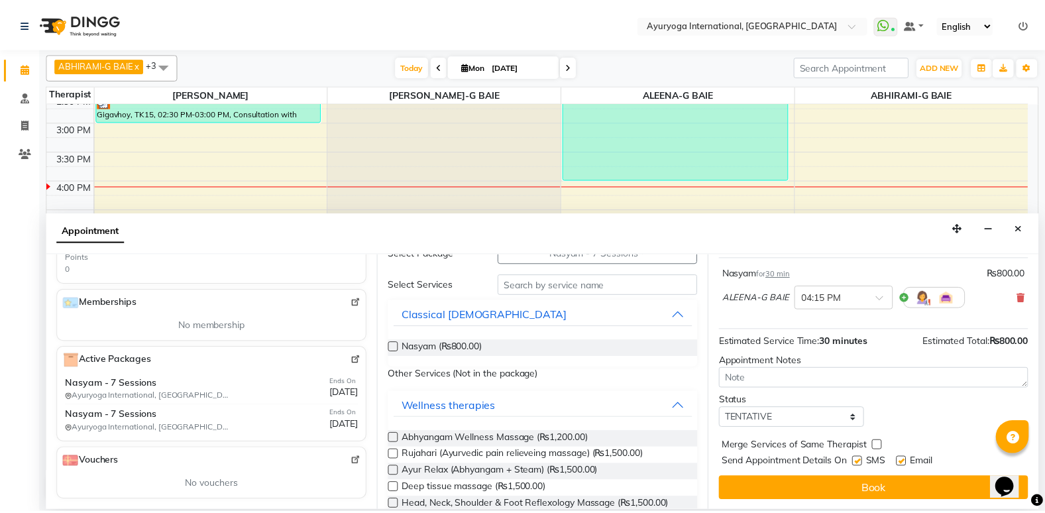
scroll to position [79, 0]
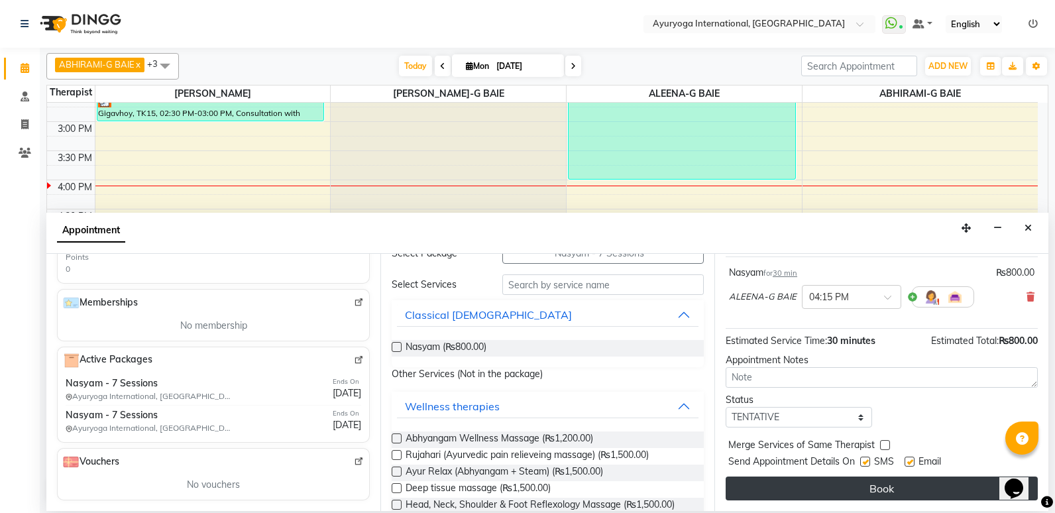
click at [840, 490] on button "Book" at bounding box center [882, 489] width 312 height 24
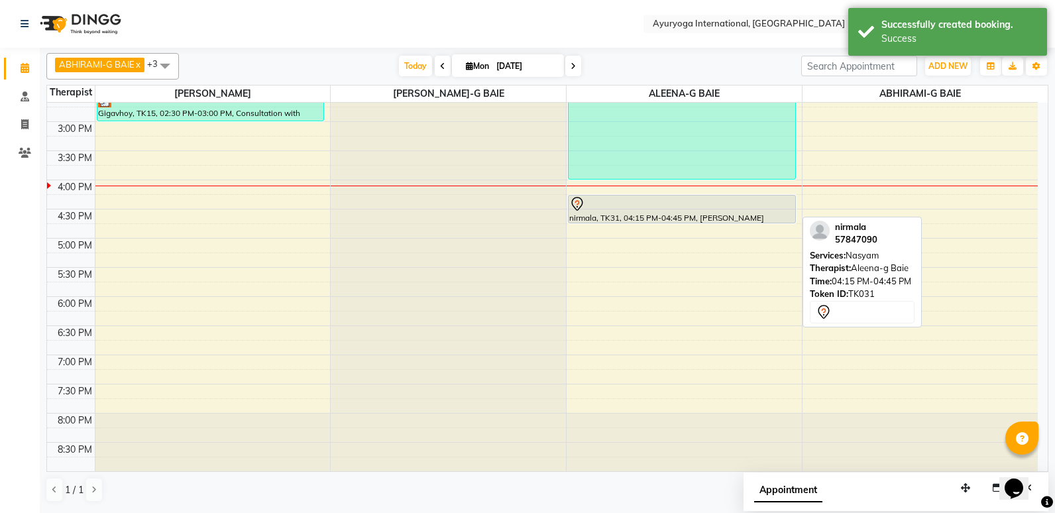
click at [697, 211] on div "nirmala, TK31, 04:15 PM-04:45 PM, [PERSON_NAME]" at bounding box center [682, 209] width 227 height 27
click at [673, 207] on div at bounding box center [681, 204] width 225 height 16
select select "7"
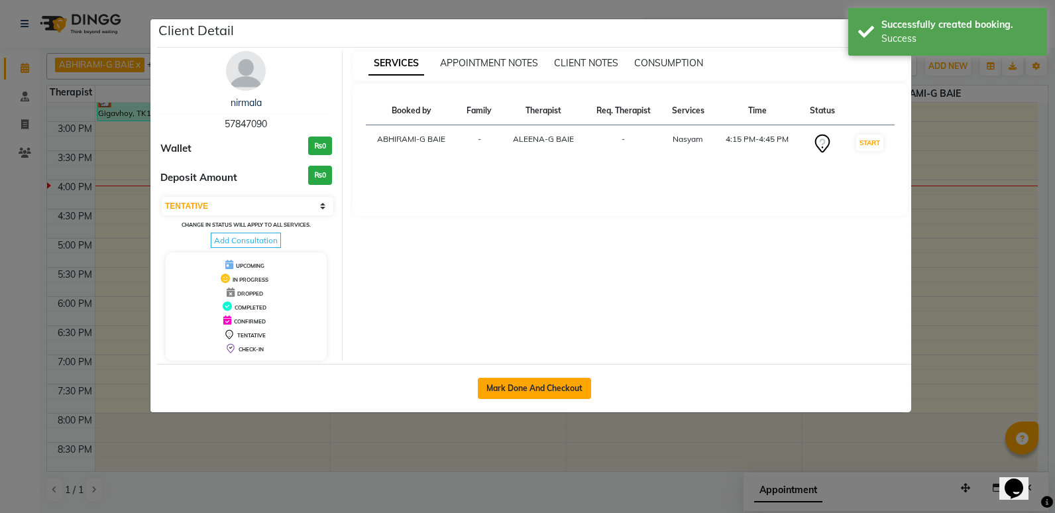
click at [542, 386] on button "Mark Done And Checkout" at bounding box center [534, 388] width 113 height 21
select select "service"
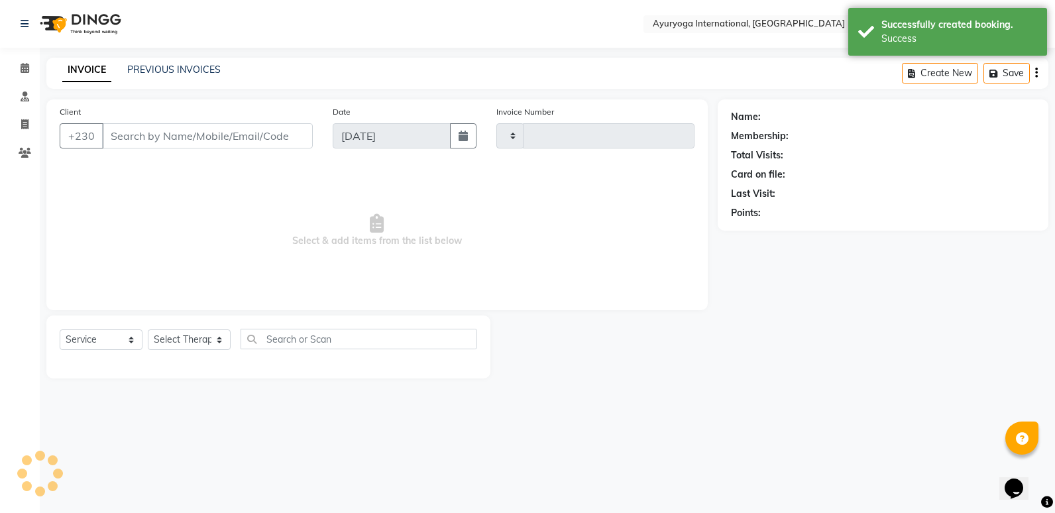
type input "5117"
select select "730"
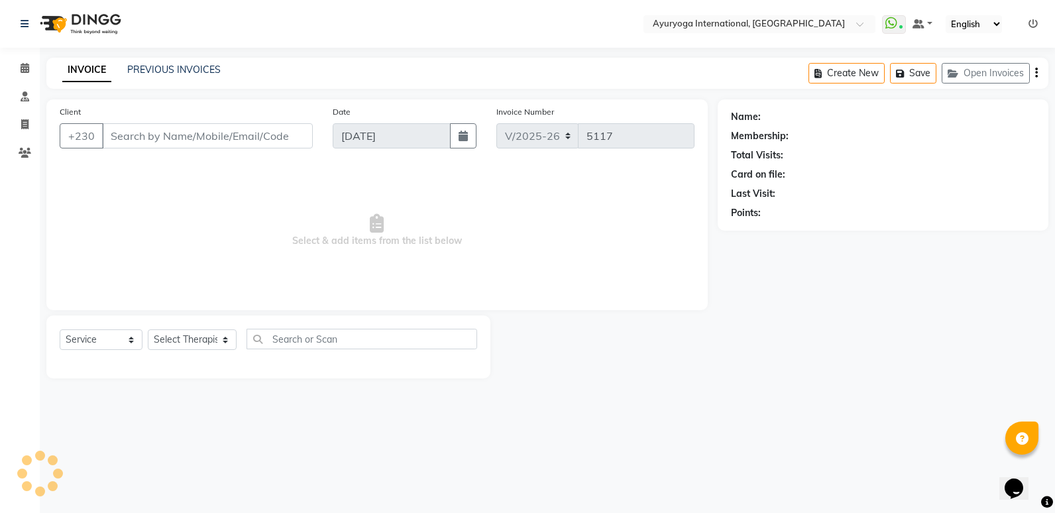
type input "57****90"
select select "80876"
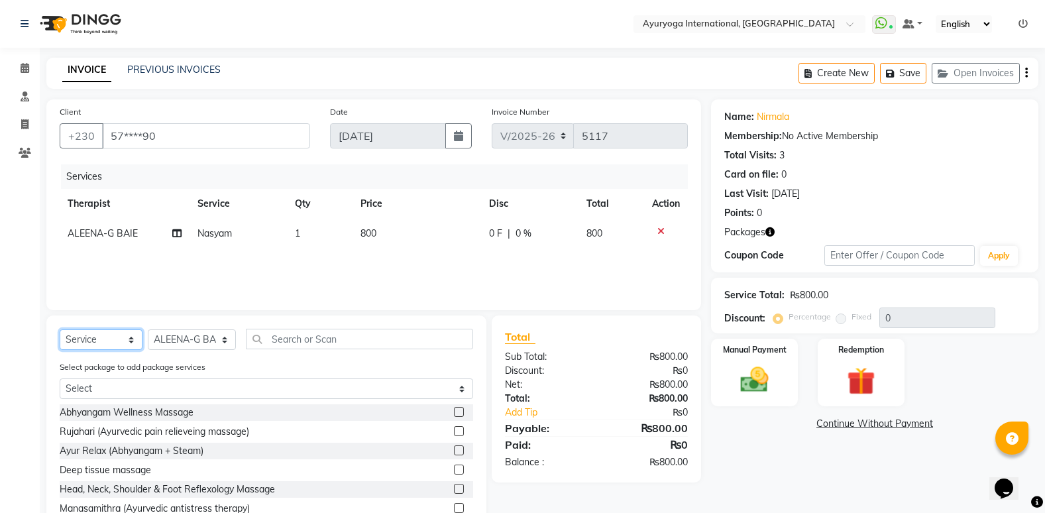
click at [131, 339] on select "Select Service Product Membership Package Voucher Prepaid Gift Card" at bounding box center [101, 339] width 83 height 21
select select "package"
click at [60, 329] on select "Select Service Product Membership Package Voucher Prepaid Gift Card" at bounding box center [101, 339] width 83 height 21
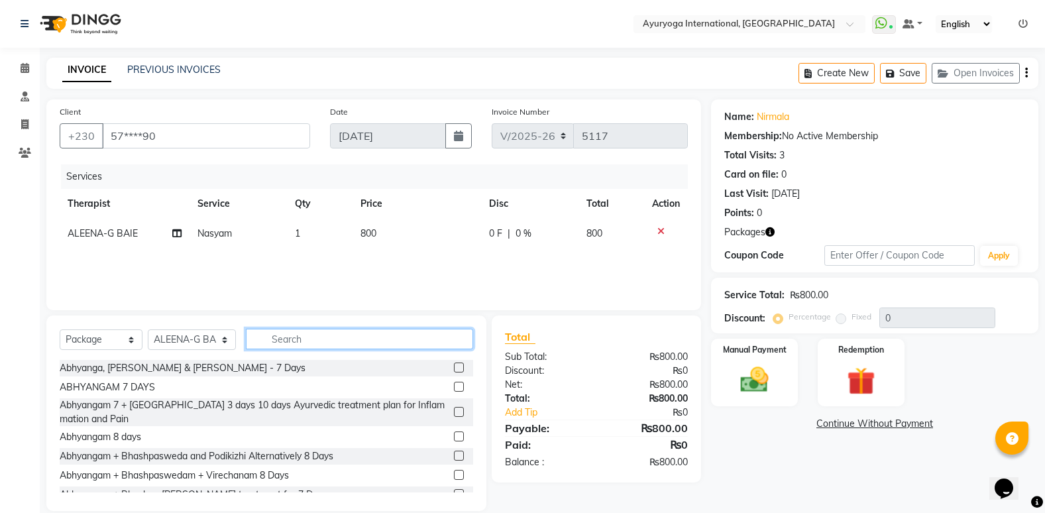
click at [289, 338] on input "text" at bounding box center [359, 339] width 227 height 21
click at [848, 363] on div "Redemption" at bounding box center [861, 372] width 90 height 70
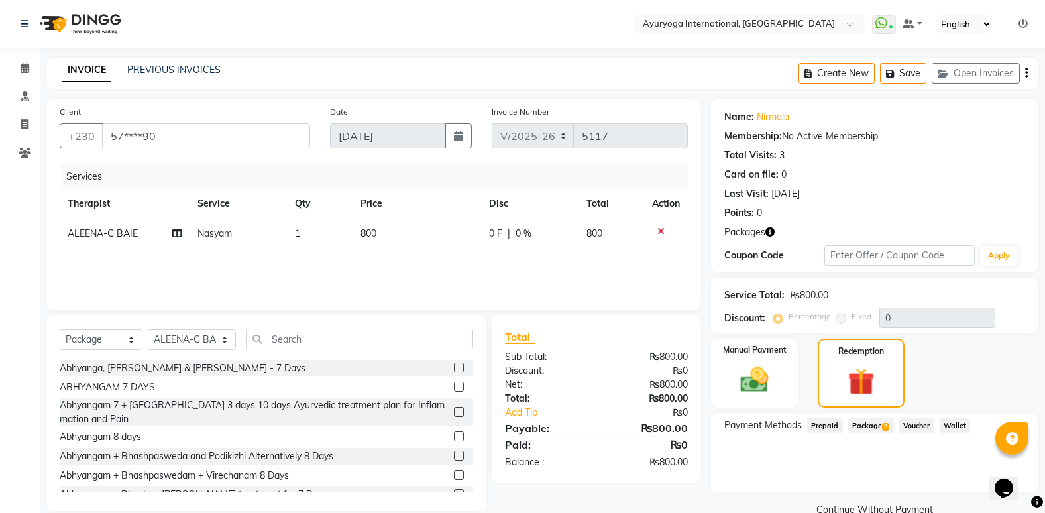
click at [876, 423] on span "Package 2" at bounding box center [871, 425] width 46 height 15
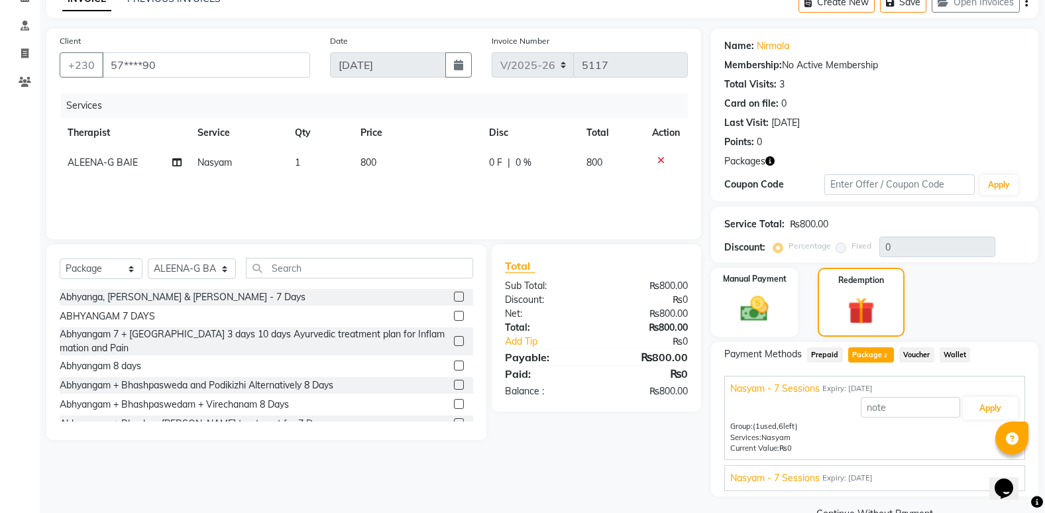
scroll to position [101, 0]
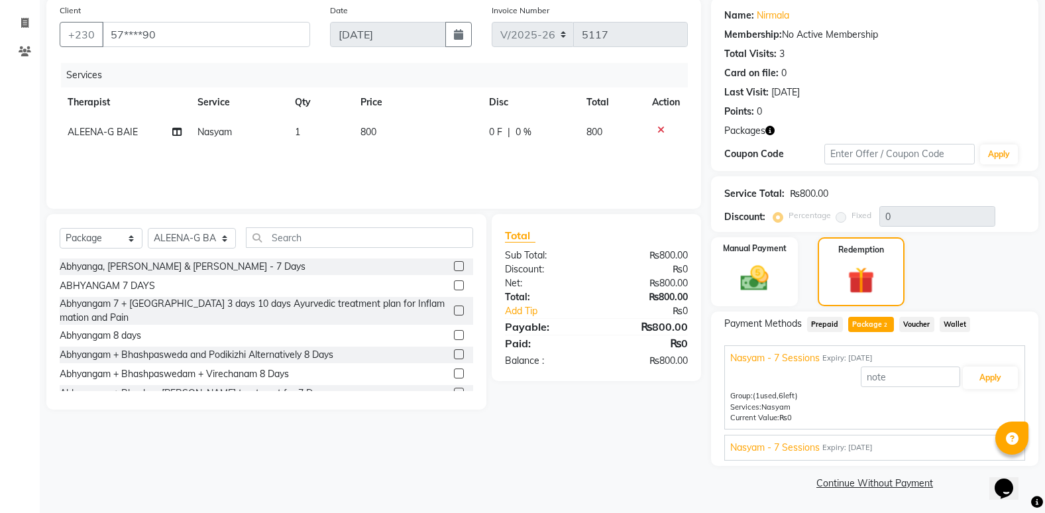
click at [875, 319] on span "Package 2" at bounding box center [871, 324] width 46 height 15
click at [383, 236] on input "text" at bounding box center [359, 237] width 227 height 21
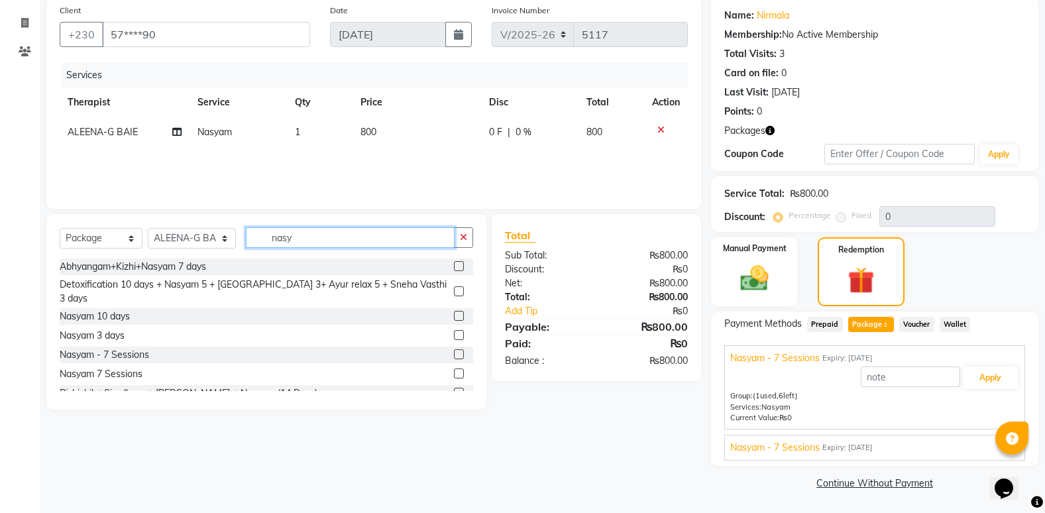
type input "nasy"
click at [309, 347] on div "Nasyam - 7 Sessions" at bounding box center [267, 355] width 414 height 17
click at [454, 368] on label at bounding box center [459, 373] width 10 height 10
click at [454, 370] on input "checkbox" at bounding box center [458, 374] width 9 height 9
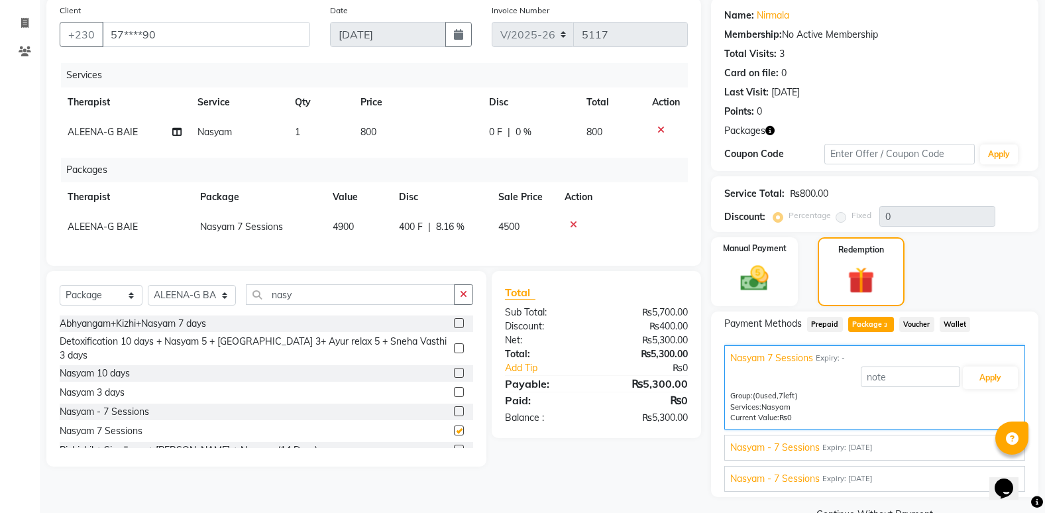
checkbox input "false"
click at [656, 124] on td at bounding box center [666, 132] width 44 height 30
click at [661, 129] on icon at bounding box center [660, 129] width 7 height 9
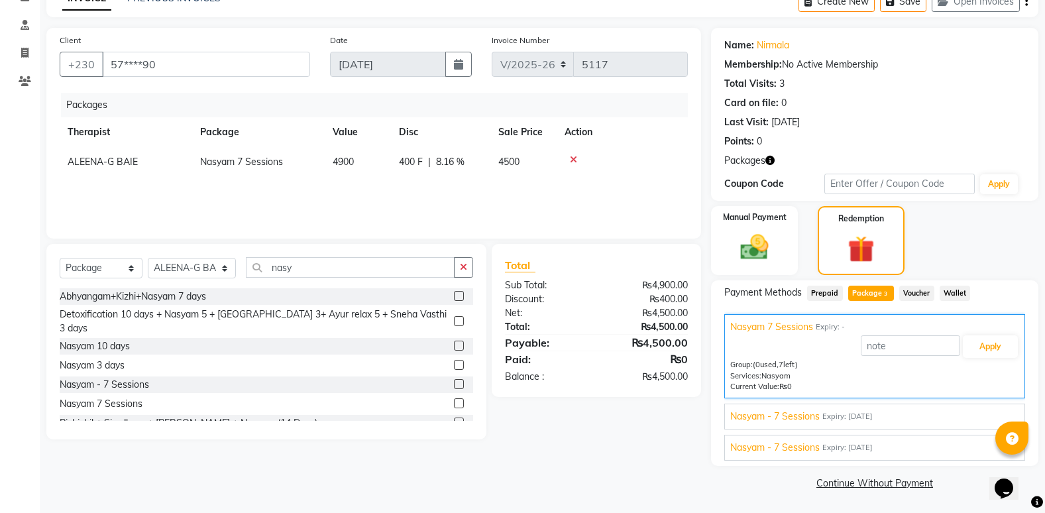
click at [454, 379] on label at bounding box center [459, 384] width 10 height 10
click at [454, 380] on input "checkbox" at bounding box center [458, 384] width 9 height 9
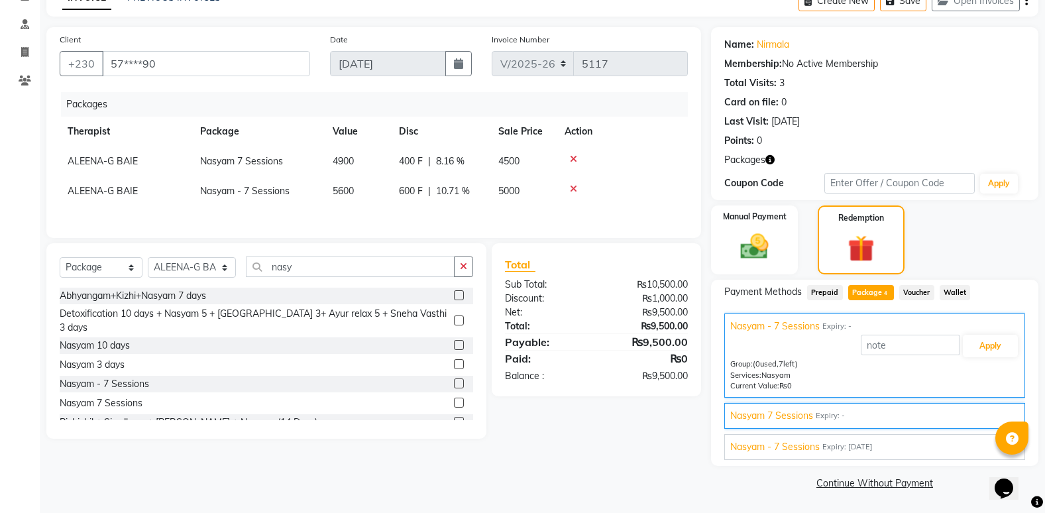
checkbox input "false"
click at [570, 156] on icon at bounding box center [573, 158] width 7 height 9
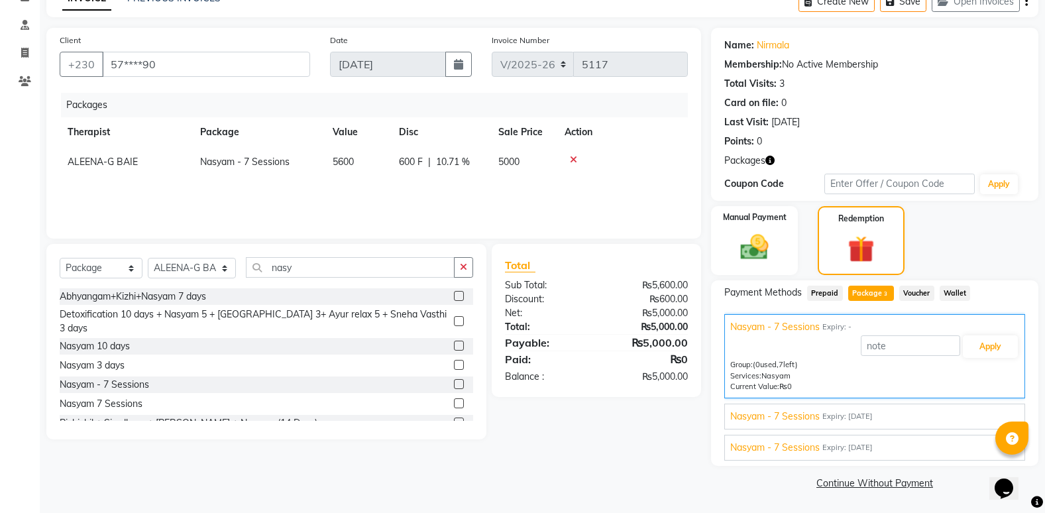
click at [571, 161] on icon at bounding box center [573, 159] width 7 height 9
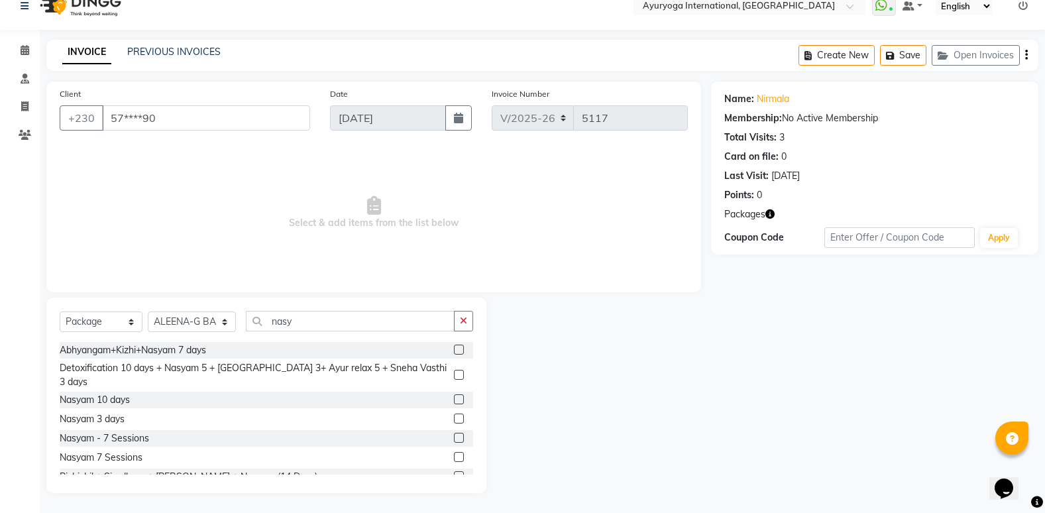
scroll to position [18, 0]
click at [24, 52] on icon at bounding box center [25, 50] width 9 height 10
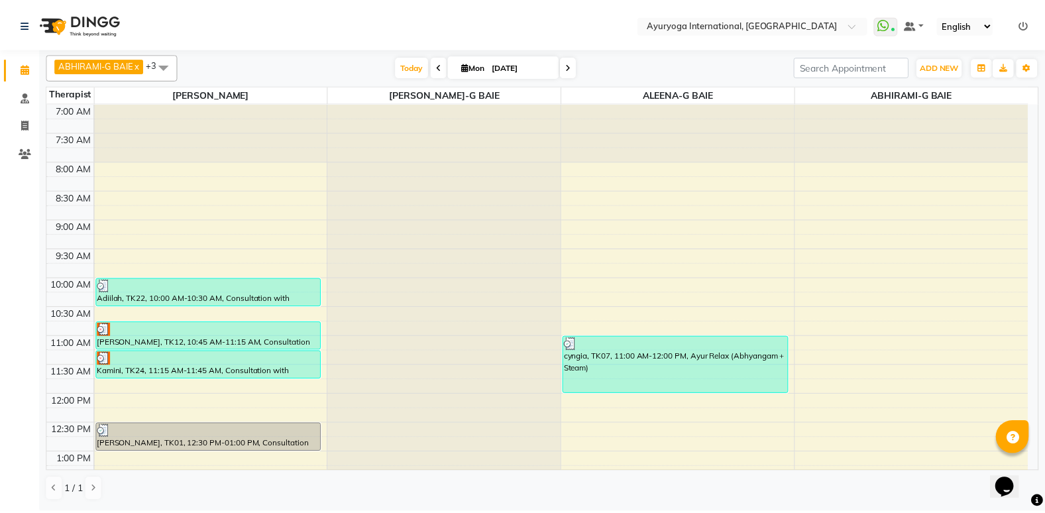
scroll to position [265, 0]
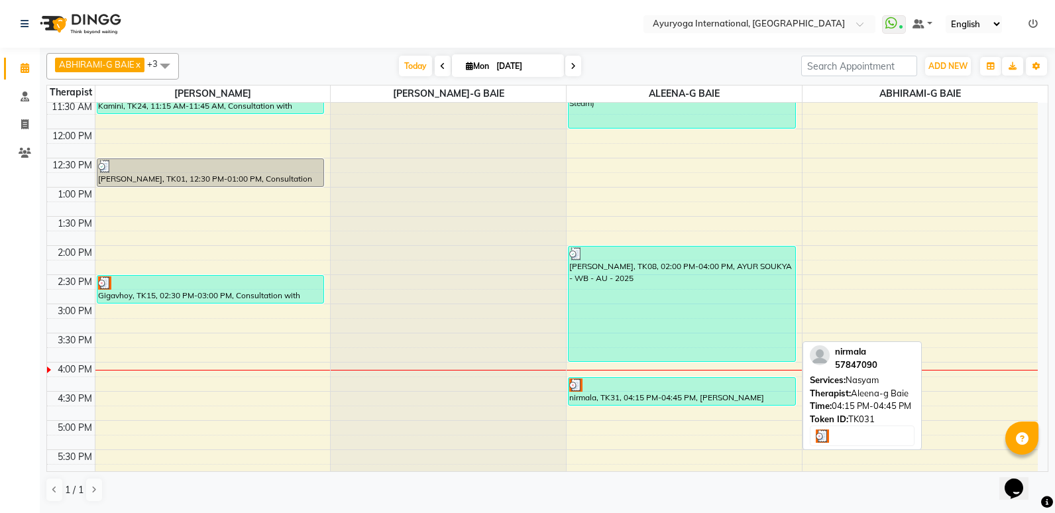
click at [624, 398] on div "nirmala, TK31, 04:15 PM-04:45 PM, [PERSON_NAME]" at bounding box center [682, 391] width 227 height 27
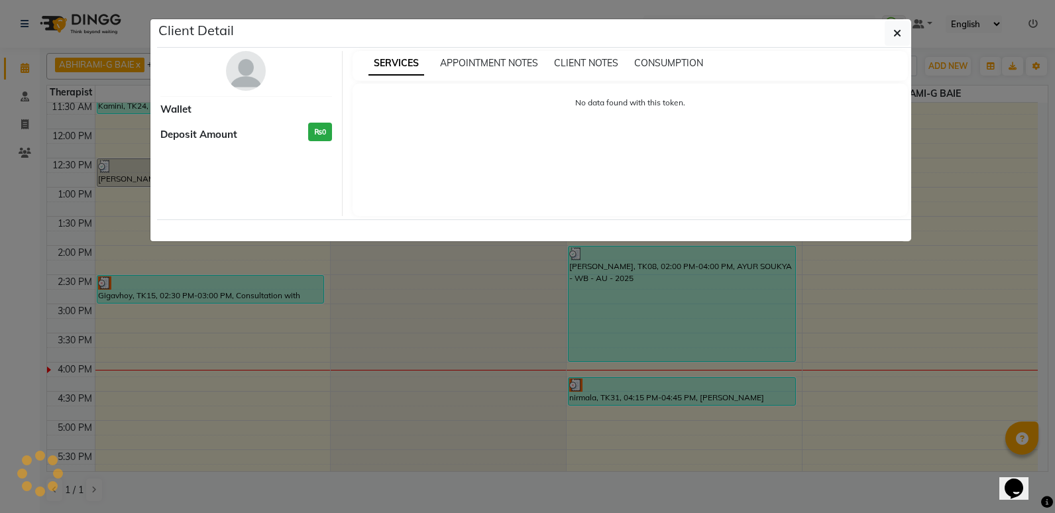
select select "3"
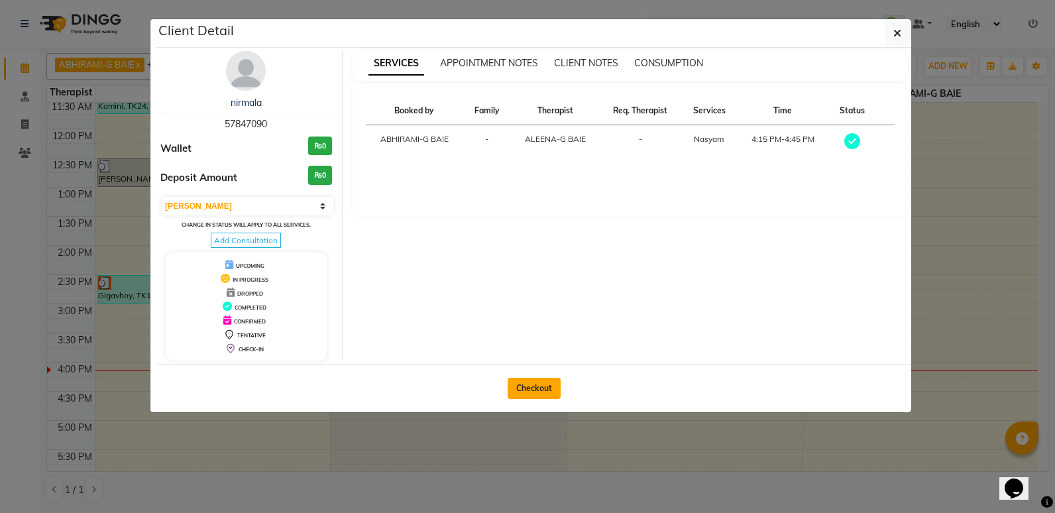
click at [535, 385] on button "Checkout" at bounding box center [534, 388] width 53 height 21
select select "service"
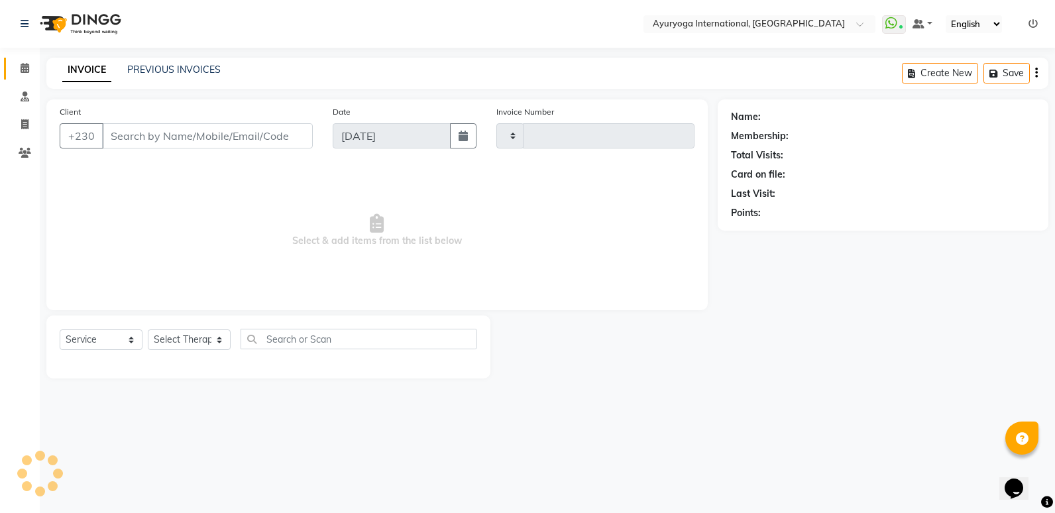
type input "5117"
select select "730"
type input "57****90"
select select "80876"
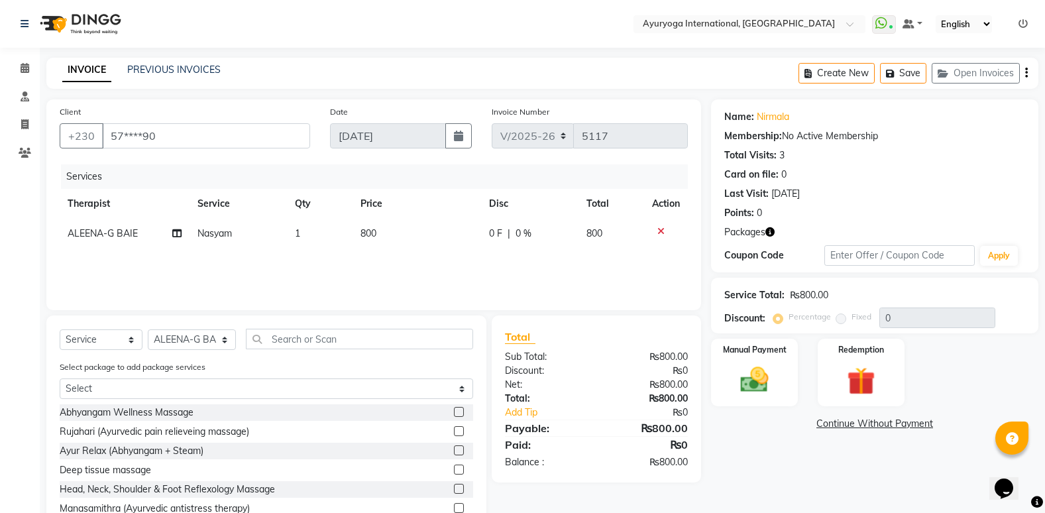
click at [660, 229] on icon at bounding box center [660, 231] width 7 height 9
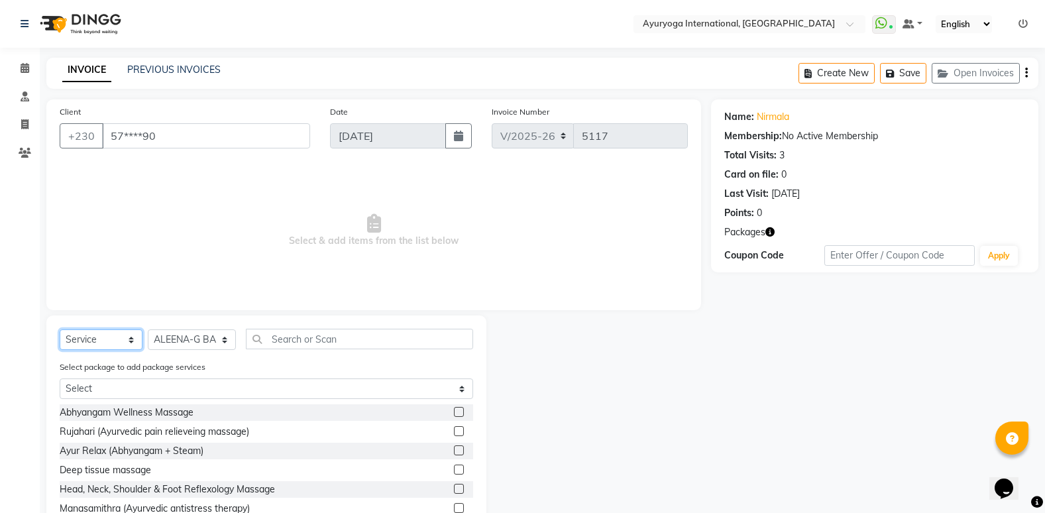
click at [133, 336] on select "Select Service Product Membership Package Voucher Prepaid Gift Card" at bounding box center [101, 339] width 83 height 21
select select "package"
click at [60, 329] on select "Select Service Product Membership Package Voucher Prepaid Gift Card" at bounding box center [101, 339] width 83 height 21
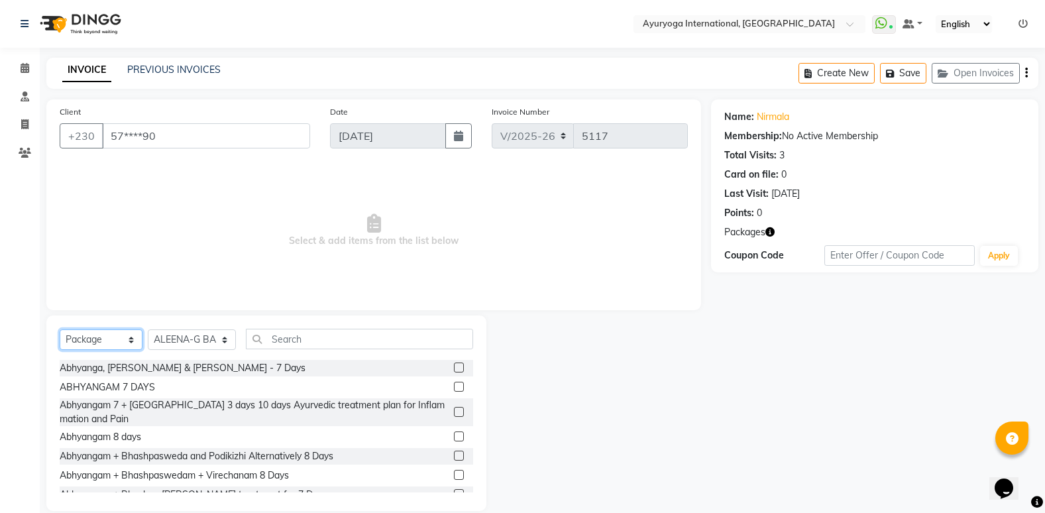
click at [127, 338] on select "Select Service Product Membership Package Voucher Prepaid Gift Card" at bounding box center [101, 339] width 83 height 21
click at [60, 329] on select "Select Service Product Membership Package Voucher Prepaid Gift Card" at bounding box center [101, 339] width 83 height 21
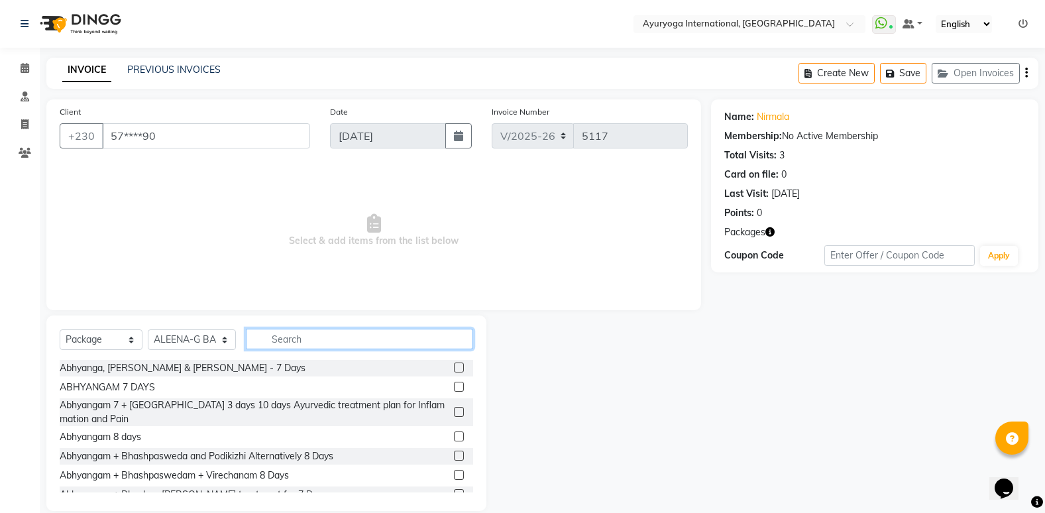
click at [296, 338] on input "text" at bounding box center [359, 339] width 227 height 21
click at [23, 74] on span at bounding box center [24, 68] width 23 height 15
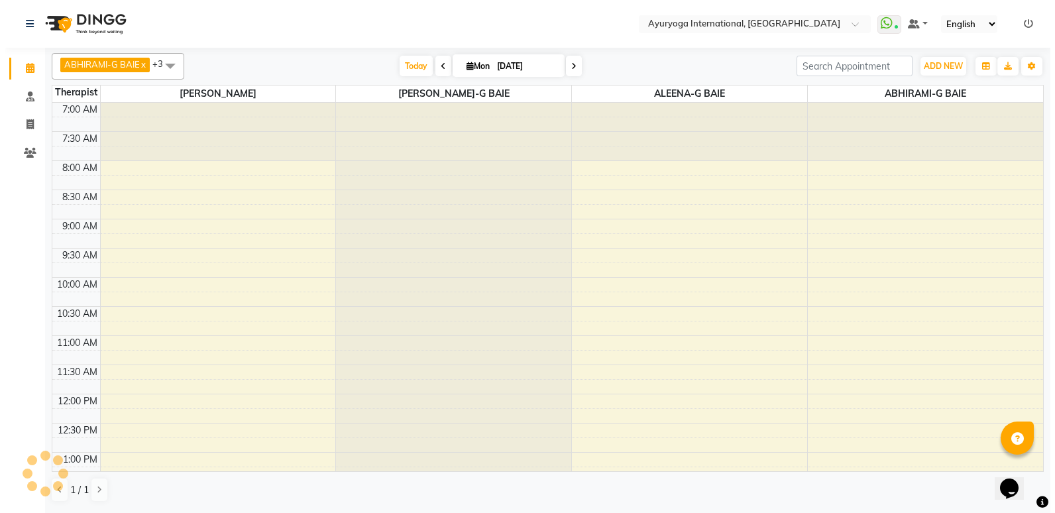
scroll to position [422, 0]
